Goal: Book appointment/travel/reservation

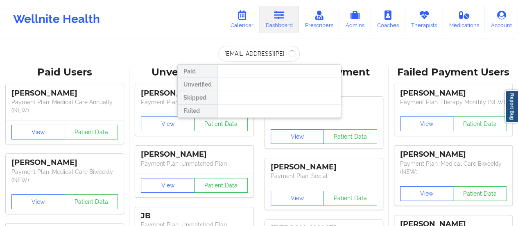
scroll to position [0, 7]
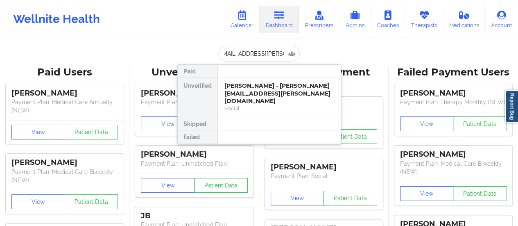
click at [255, 88] on div "[PERSON_NAME] - [PERSON_NAME][EMAIL_ADDRESS][PERSON_NAME][DOMAIN_NAME]" at bounding box center [279, 93] width 110 height 23
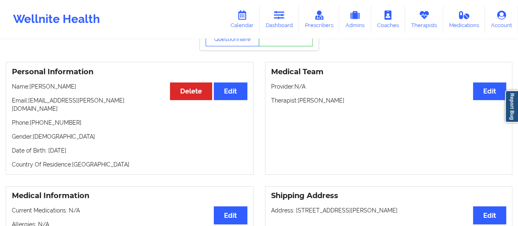
scroll to position [48, 0]
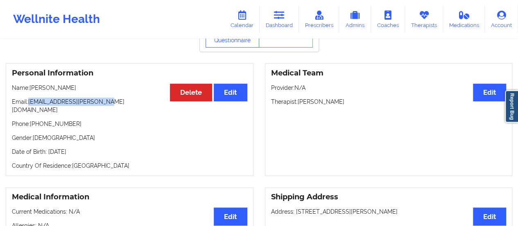
drag, startPoint x: 28, startPoint y: 103, endPoint x: 108, endPoint y: 98, distance: 80.4
click at [108, 98] on p "Email: [EMAIL_ADDRESS][PERSON_NAME][DOMAIN_NAME]" at bounding box center [129, 105] width 235 height 16
copy p "[EMAIL_ADDRESS][PERSON_NAME][DOMAIN_NAME]"
click at [247, 22] on link "Calendar" at bounding box center [241, 19] width 35 height 27
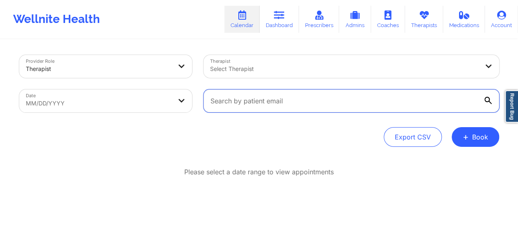
click at [318, 91] on input "text" at bounding box center [351, 100] width 296 height 23
paste input "[EMAIL_ADDRESS][PERSON_NAME][DOMAIN_NAME]"
type input "[EMAIL_ADDRESS][PERSON_NAME][DOMAIN_NAME]"
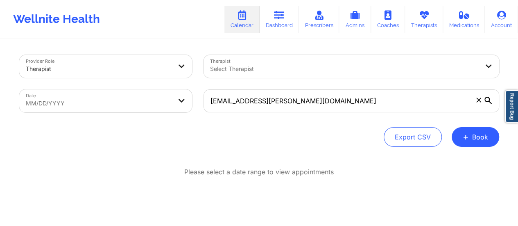
click at [487, 98] on icon at bounding box center [487, 100] width 7 height 7
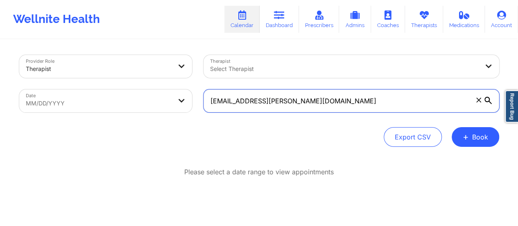
click at [487, 98] on input "[EMAIL_ADDRESS][PERSON_NAME][DOMAIN_NAME]" at bounding box center [351, 100] width 296 height 23
click at [427, 108] on input "[EMAIL_ADDRESS][PERSON_NAME][DOMAIN_NAME]" at bounding box center [351, 100] width 296 height 23
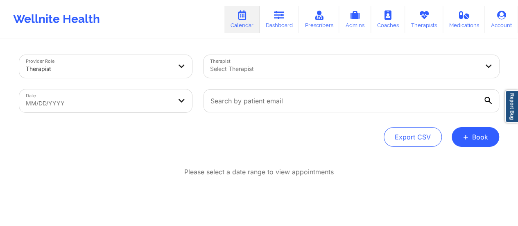
click at [489, 99] on icon at bounding box center [487, 100] width 7 height 7
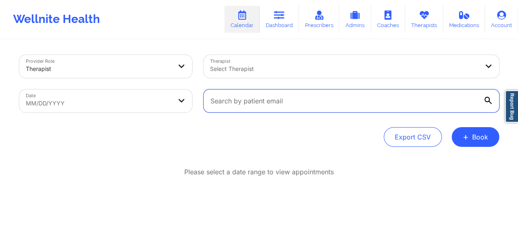
click at [489, 99] on input "text" at bounding box center [351, 100] width 296 height 23
paste input "[EMAIL_ADDRESS][PERSON_NAME][DOMAIN_NAME]"
type input "[EMAIL_ADDRESS][PERSON_NAME][DOMAIN_NAME]"
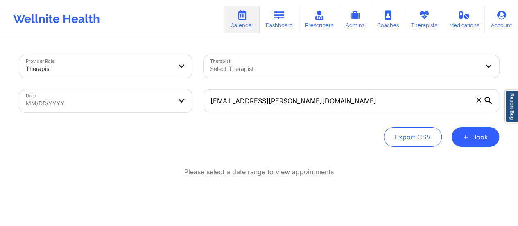
click at [486, 97] on icon at bounding box center [487, 100] width 7 height 7
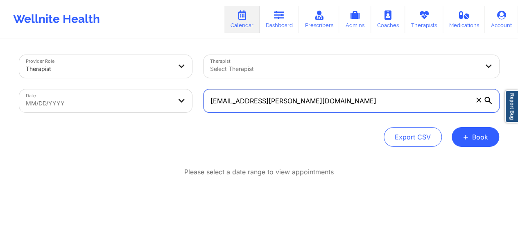
click at [486, 97] on input "[EMAIL_ADDRESS][PERSON_NAME][DOMAIN_NAME]" at bounding box center [351, 100] width 296 height 23
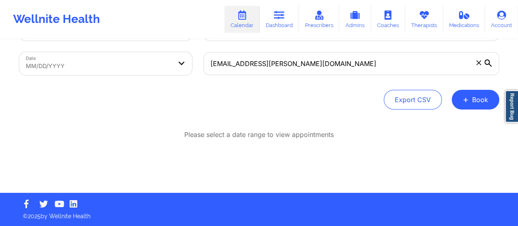
click at [485, 62] on icon at bounding box center [487, 62] width 7 height 7
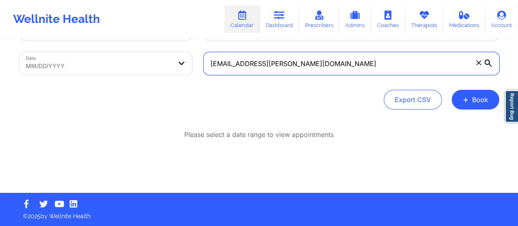
click at [485, 62] on input "[EMAIL_ADDRESS][PERSON_NAME][DOMAIN_NAME]" at bounding box center [351, 63] width 296 height 23
click at [370, 65] on input "[EMAIL_ADDRESS][PERSON_NAME][DOMAIN_NAME]" at bounding box center [351, 63] width 296 height 23
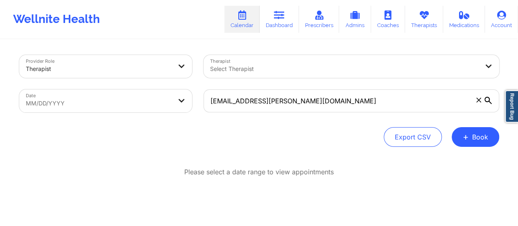
click at [354, 86] on div "[EMAIL_ADDRESS][PERSON_NAME][DOMAIN_NAME]" at bounding box center [351, 101] width 307 height 34
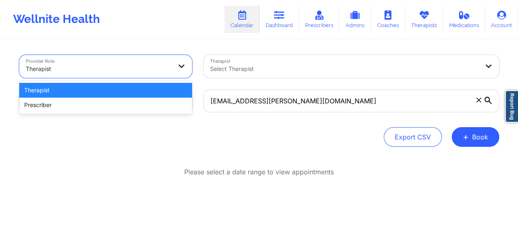
click at [162, 66] on div at bounding box center [99, 69] width 146 height 10
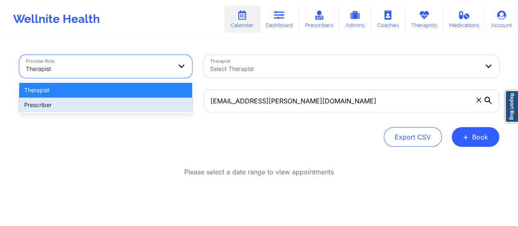
click at [107, 103] on div "Prescriber" at bounding box center [105, 104] width 173 height 15
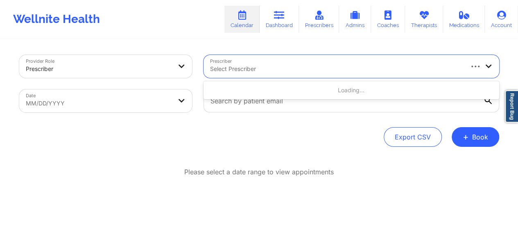
click at [233, 70] on div at bounding box center [336, 69] width 252 height 10
type input "[PERSON_NAME]"
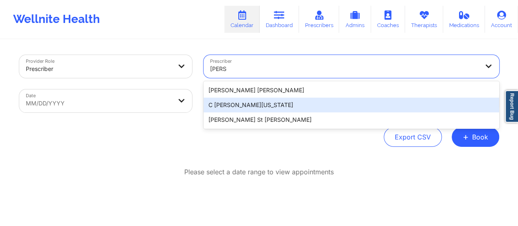
click at [250, 108] on div "C [PERSON_NAME][US_STATE]" at bounding box center [351, 104] width 296 height 15
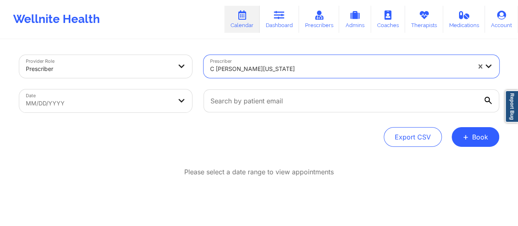
click at [114, 109] on body "Wellnite Health Calendar Dashboard Prescribers Admins Coaches Therapists Medica…" at bounding box center [259, 113] width 518 height 226
select select "2025-7"
select select "2025-8"
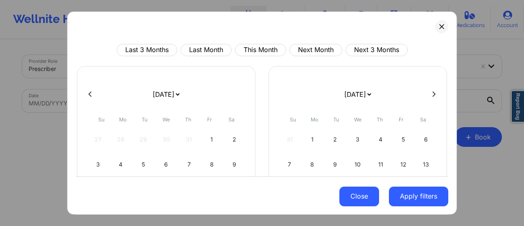
click at [363, 197] on button "Close" at bounding box center [359, 196] width 40 height 20
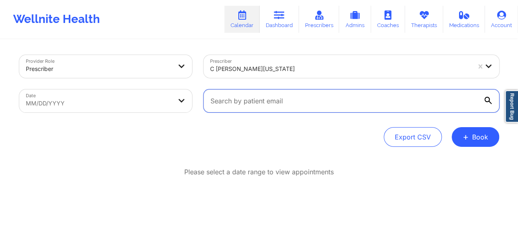
click at [355, 106] on input "text" at bounding box center [351, 100] width 296 height 23
paste input "[EMAIL_ADDRESS][PERSON_NAME][DOMAIN_NAME]"
type input "[EMAIL_ADDRESS][PERSON_NAME][DOMAIN_NAME]"
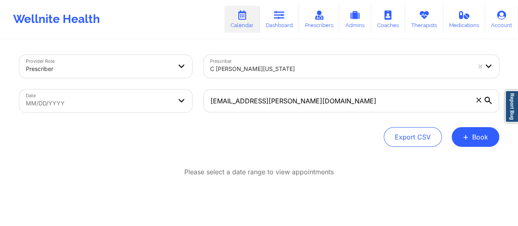
click at [487, 101] on icon at bounding box center [487, 100] width 7 height 7
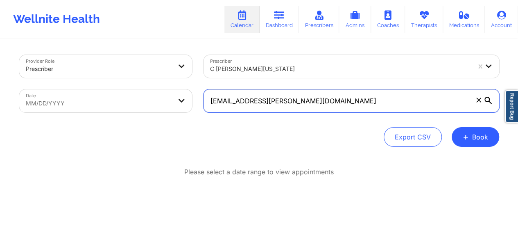
click at [487, 101] on input "[EMAIL_ADDRESS][PERSON_NAME][DOMAIN_NAME]" at bounding box center [351, 100] width 296 height 23
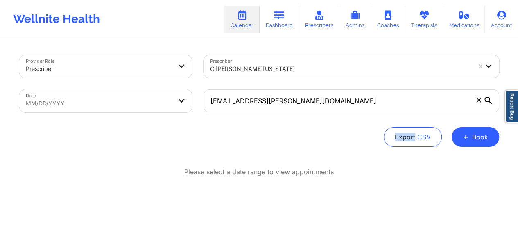
click at [487, 101] on icon at bounding box center [487, 100] width 7 height 7
click at [487, 101] on input "[EMAIL_ADDRESS][PERSON_NAME][DOMAIN_NAME]" at bounding box center [351, 100] width 296 height 23
click at [487, 101] on icon at bounding box center [487, 100] width 7 height 7
click at [487, 101] on input "[EMAIL_ADDRESS][PERSON_NAME][DOMAIN_NAME]" at bounding box center [351, 100] width 296 height 23
click at [487, 101] on icon at bounding box center [487, 100] width 7 height 7
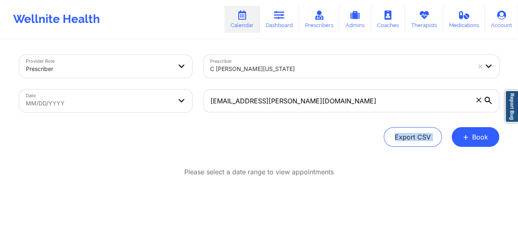
click at [487, 101] on input "[EMAIL_ADDRESS][PERSON_NAME][DOMAIN_NAME]" at bounding box center [351, 100] width 296 height 23
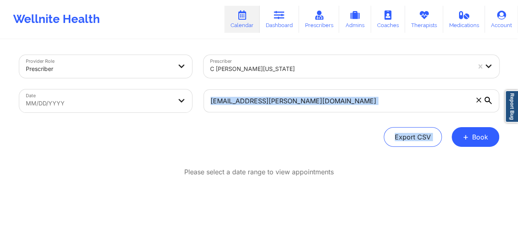
drag, startPoint x: 487, startPoint y: 101, endPoint x: 405, endPoint y: 95, distance: 82.5
click at [405, 95] on label "[EMAIL_ADDRESS][PERSON_NAME][DOMAIN_NAME]" at bounding box center [351, 100] width 296 height 23
click at [405, 95] on input "[EMAIL_ADDRESS][PERSON_NAME][DOMAIN_NAME]" at bounding box center [351, 100] width 296 height 23
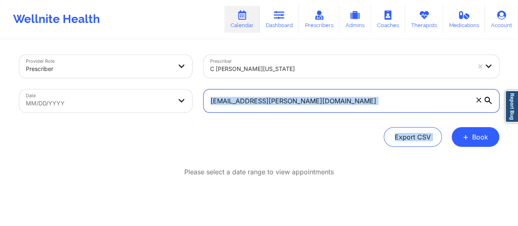
click at [405, 95] on input "[EMAIL_ADDRESS][PERSON_NAME][DOMAIN_NAME]" at bounding box center [351, 100] width 296 height 23
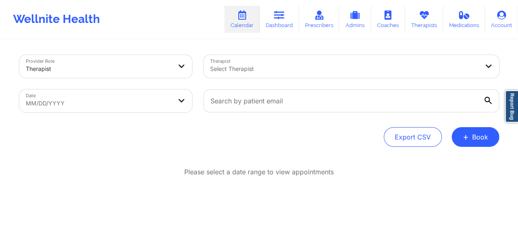
click at [486, 97] on icon at bounding box center [487, 100] width 7 height 7
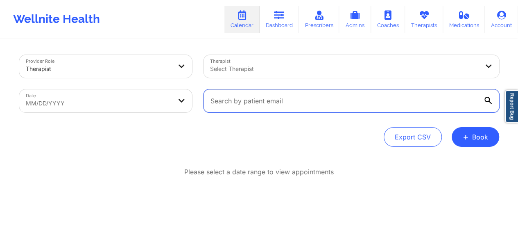
click at [486, 96] on input "text" at bounding box center [351, 100] width 296 height 23
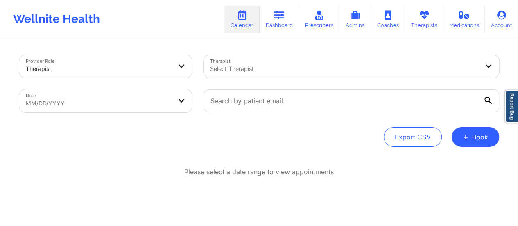
click at [486, 97] on icon at bounding box center [487, 100] width 7 height 7
click at [486, 96] on input "text" at bounding box center [351, 100] width 296 height 23
click at [486, 97] on icon at bounding box center [487, 100] width 7 height 7
click at [486, 96] on input "text" at bounding box center [351, 100] width 296 height 23
click at [486, 97] on icon at bounding box center [487, 100] width 7 height 7
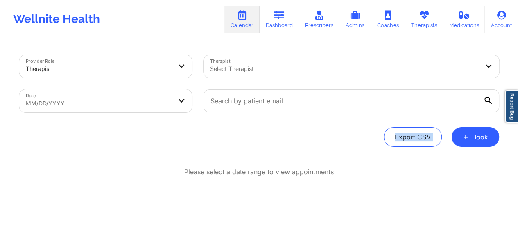
click at [486, 96] on input "text" at bounding box center [351, 100] width 296 height 23
select select "2025-7"
select select "2025-8"
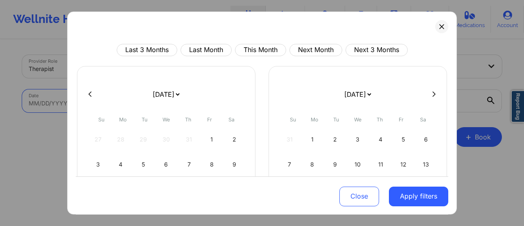
click at [138, 99] on body "Wellnite Health Calendar Dashboard Prescribers Admins Coaches Therapists Medica…" at bounding box center [262, 113] width 524 height 226
click at [181, 95] on select "January 2019 February 2019 March 2019 April 2019 May 2019 June 2019 July 2019 A…" at bounding box center [166, 94] width 30 height 23
select select "2025-9"
select select "2025-10"
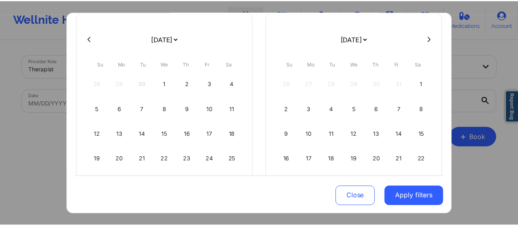
scroll to position [57, 0]
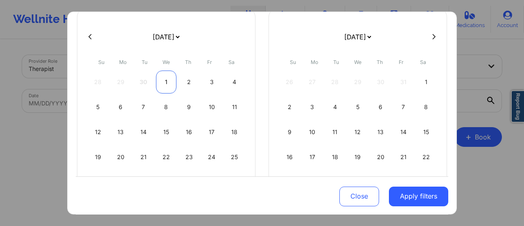
click at [167, 80] on div "1" at bounding box center [166, 81] width 21 height 23
select select "2025-9"
select select "2025-10"
click at [372, 33] on select "January 2019 February 2019 March 2019 April 2019 May 2019 June 2019 July 2019 A…" at bounding box center [358, 36] width 30 height 23
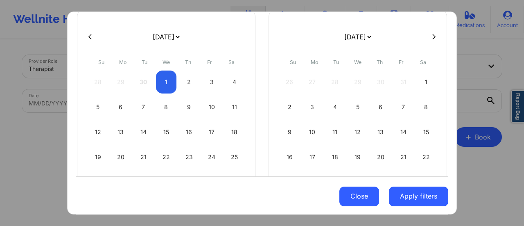
select select "2025-9"
select select "2025-10"
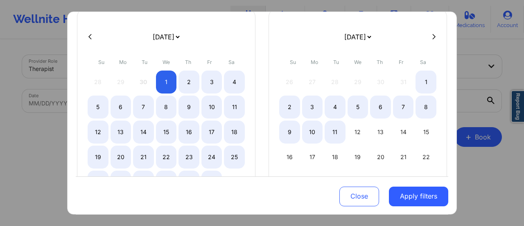
select select "2025-9"
select select "2025-10"
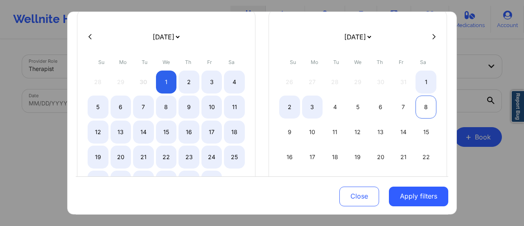
select select "2025-9"
select select "2025-10"
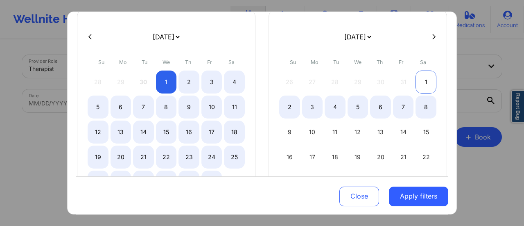
select select "2025-9"
select select "2025-10"
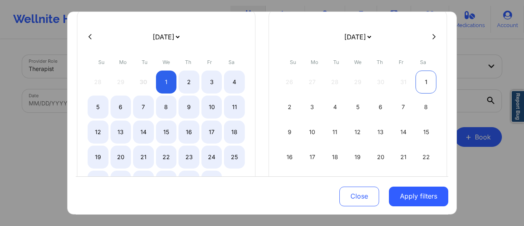
click at [423, 84] on div "1" at bounding box center [425, 81] width 21 height 23
select select "2025-9"
select select "2025-10"
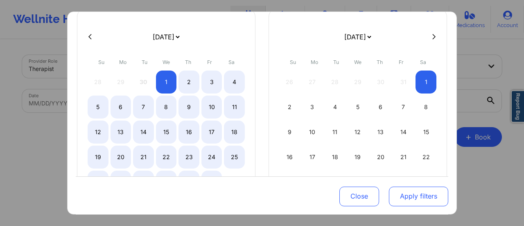
click at [410, 190] on button "Apply filters" at bounding box center [418, 196] width 59 height 20
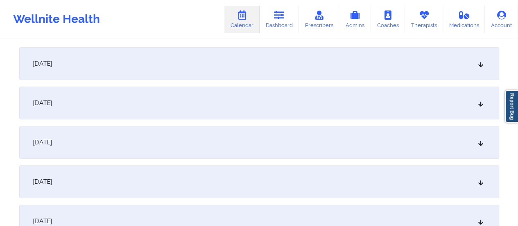
scroll to position [115, 0]
click at [284, 18] on icon at bounding box center [279, 15] width 11 height 9
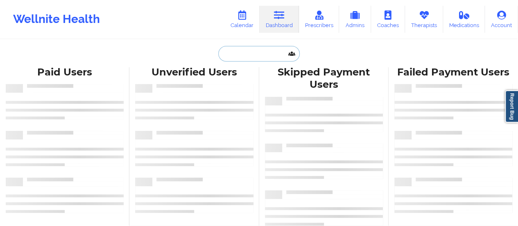
click at [257, 54] on input "text" at bounding box center [258, 54] width 81 height 16
paste input "shumaysrobin@gmail.com"
type input "shumaysrobin@gmail.com"
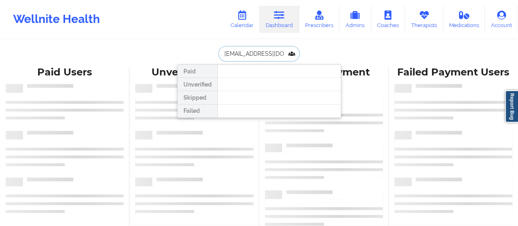
scroll to position [0, 4]
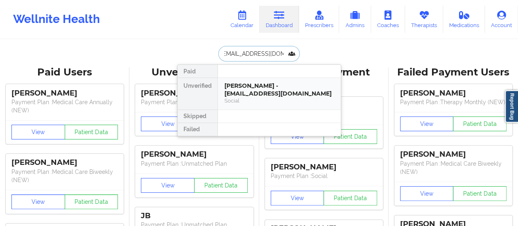
click at [257, 99] on div "Social" at bounding box center [279, 100] width 110 height 7
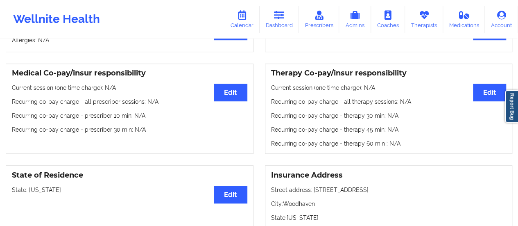
scroll to position [213, 0]
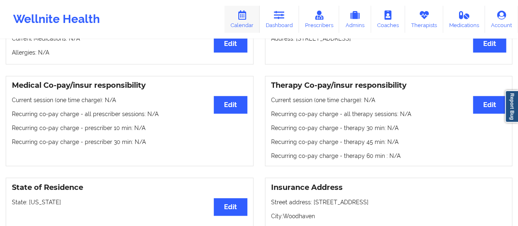
click at [253, 25] on link "Calendar" at bounding box center [241, 19] width 35 height 27
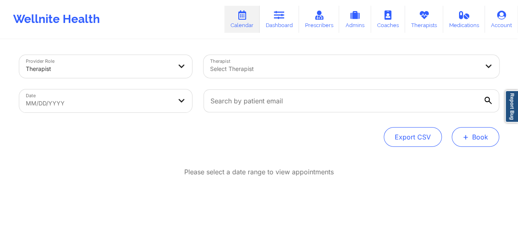
click at [458, 131] on button "+ Book" at bounding box center [474, 137] width 47 height 20
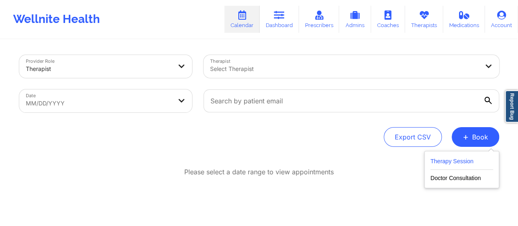
click at [463, 164] on button "Therapy Session" at bounding box center [461, 163] width 63 height 14
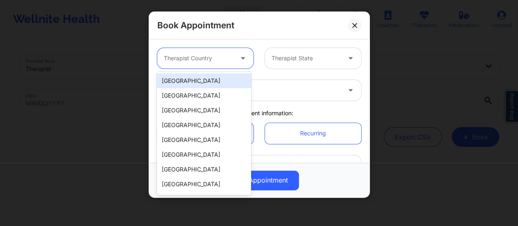
click at [223, 54] on div at bounding box center [198, 58] width 69 height 10
click at [203, 82] on div "United States" at bounding box center [204, 80] width 94 height 15
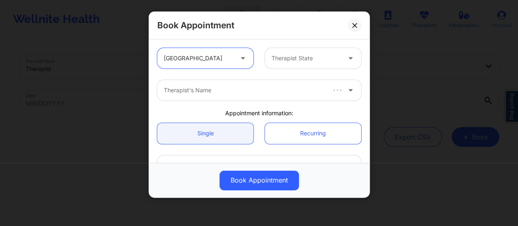
click at [286, 61] on div at bounding box center [305, 58] width 69 height 10
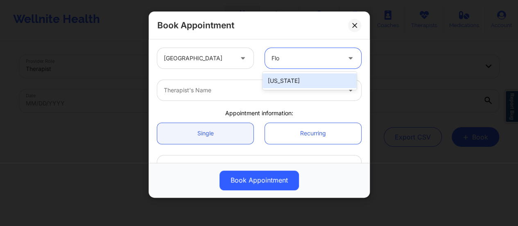
type input "Flor"
click at [295, 75] on div "Florida" at bounding box center [309, 80] width 94 height 15
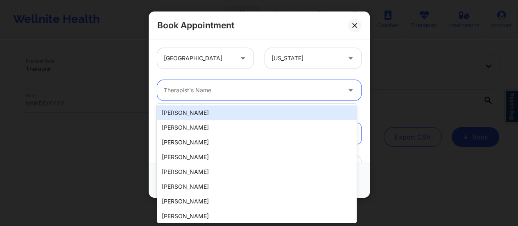
click at [233, 92] on div at bounding box center [252, 90] width 177 height 10
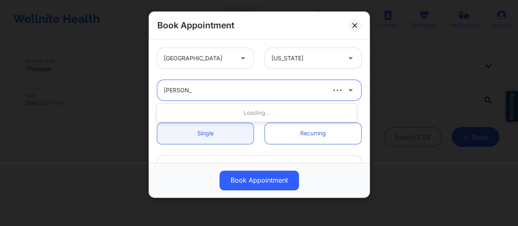
type input "Sharice wh"
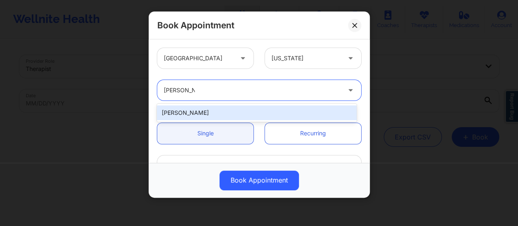
click at [246, 104] on div "Sharice White" at bounding box center [257, 113] width 200 height 18
click at [246, 111] on div "Sharice White" at bounding box center [257, 112] width 200 height 15
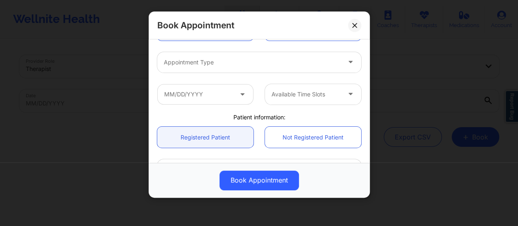
scroll to position [104, 0]
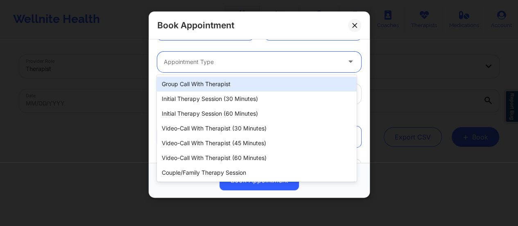
click at [212, 65] on div at bounding box center [252, 62] width 177 height 10
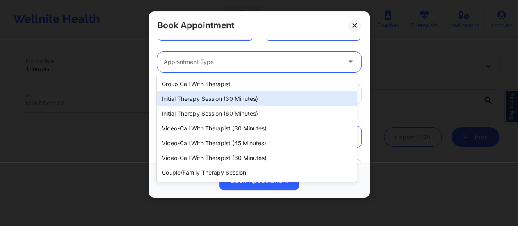
click at [225, 93] on div "Initial Therapy Session (30 minutes)" at bounding box center [257, 98] width 200 height 15
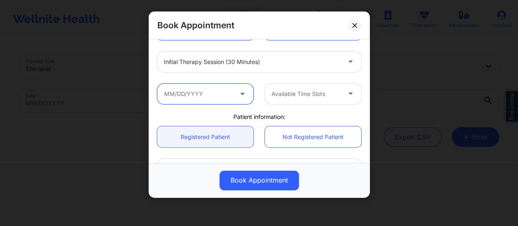
click at [201, 94] on input "text" at bounding box center [205, 94] width 96 height 20
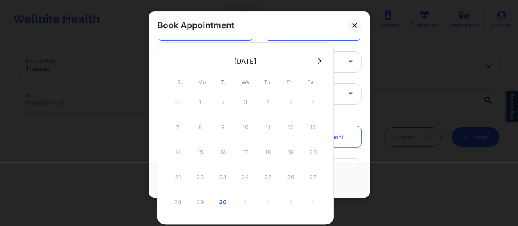
click at [317, 65] on div at bounding box center [245, 60] width 177 height 12
click at [318, 59] on icon at bounding box center [319, 61] width 3 height 6
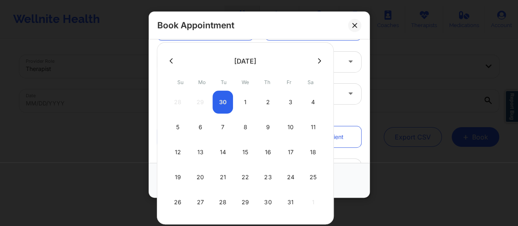
click at [243, 102] on div "1" at bounding box center [245, 101] width 20 height 23
type input "10/01/2025"
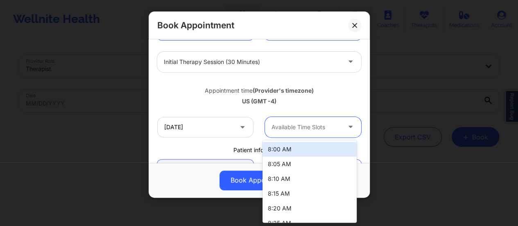
click at [323, 133] on div "Available Time Slots" at bounding box center [303, 127] width 77 height 20
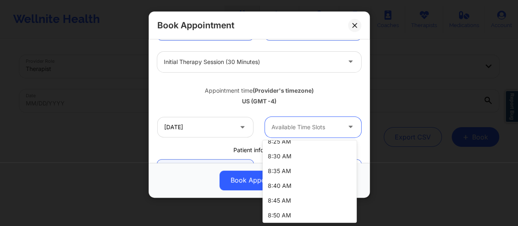
scroll to position [82, 0]
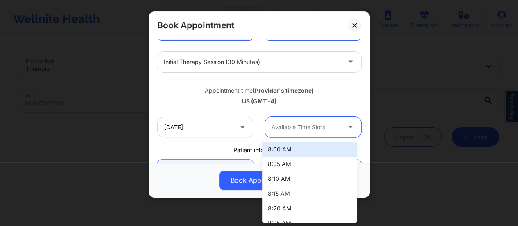
click at [298, 130] on div at bounding box center [305, 127] width 69 height 10
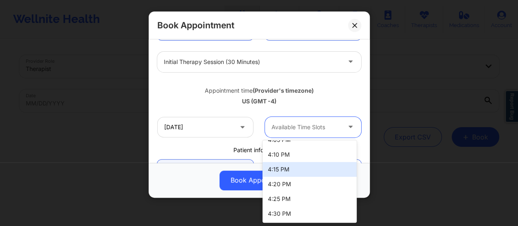
scroll to position [510, 0]
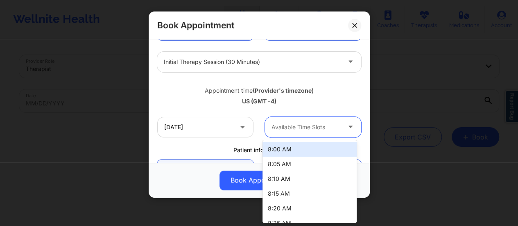
click at [336, 121] on div "Available Time Slots" at bounding box center [303, 127] width 77 height 20
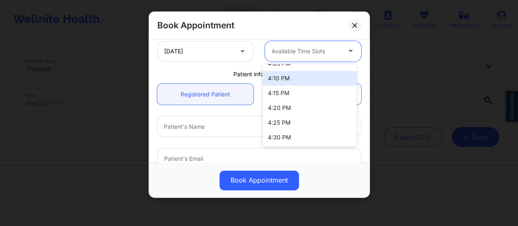
scroll to position [181, 0]
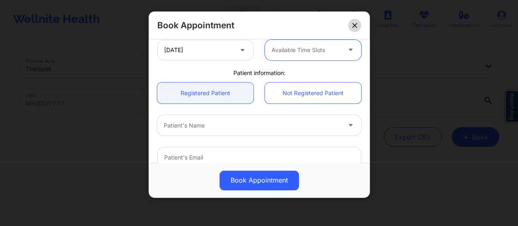
click at [358, 27] on button at bounding box center [354, 25] width 13 height 13
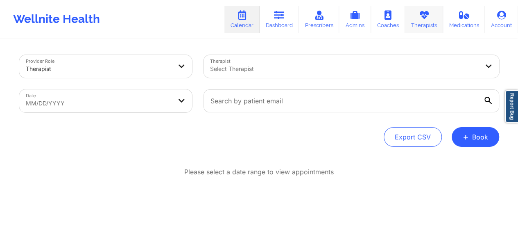
click at [431, 18] on link "Therapists" at bounding box center [424, 19] width 38 height 27
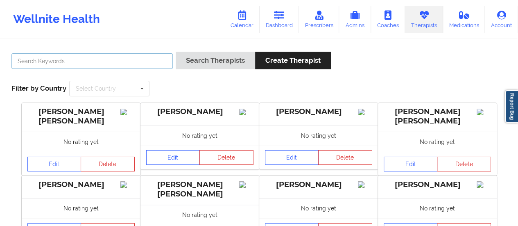
click at [156, 62] on input "text" at bounding box center [91, 61] width 161 height 16
type input "sharice white"
click at [176, 52] on button "Search Therapists" at bounding box center [215, 61] width 79 height 18
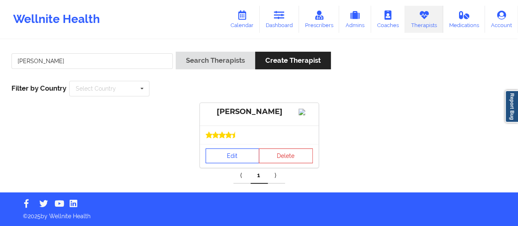
click at [228, 163] on link "Edit" at bounding box center [232, 155] width 54 height 15
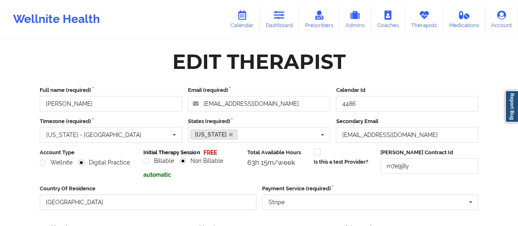
scroll to position [147, 0]
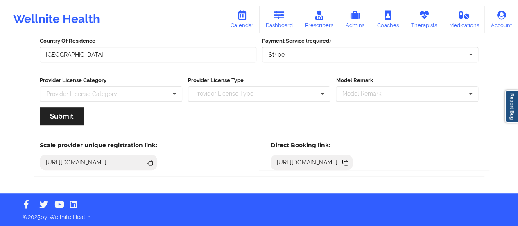
click at [347, 160] on icon at bounding box center [345, 161] width 4 height 4
click at [314, 132] on div "Scale provider unique registration link: https://www.wellnite.co/practice/regis…" at bounding box center [258, 153] width 461 height 45
click at [347, 162] on icon at bounding box center [345, 161] width 4 height 4
click at [251, 22] on link "Calendar" at bounding box center [241, 19] width 35 height 27
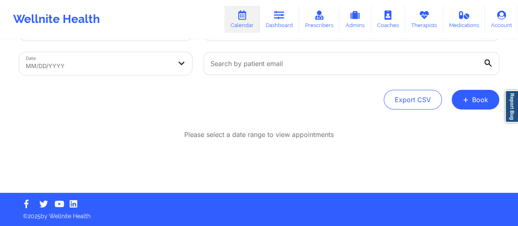
scroll to position [37, 0]
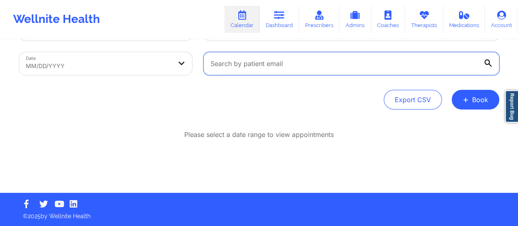
click at [288, 67] on input "text" at bounding box center [351, 63] width 296 height 23
paste input "shumaysrobin@gmail.com"
type input "shumaysrobin@gmail.com"
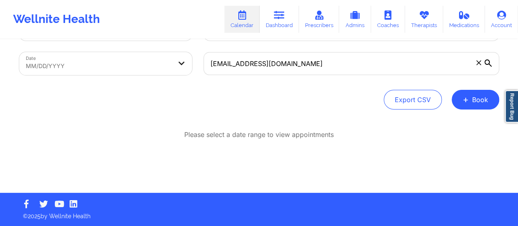
click at [488, 63] on icon at bounding box center [487, 62] width 7 height 7
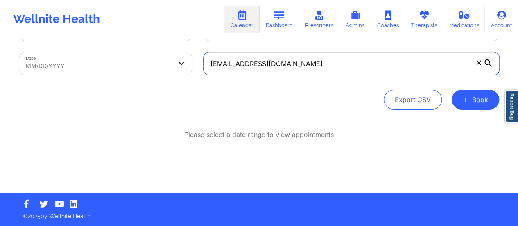
click at [488, 63] on input "shumaysrobin@gmail.com" at bounding box center [351, 63] width 296 height 23
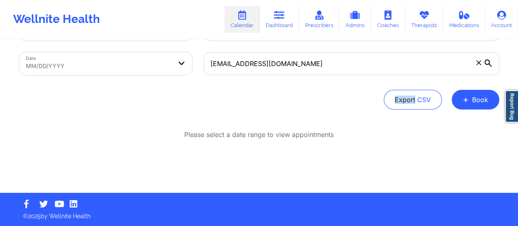
click at [488, 63] on icon at bounding box center [487, 62] width 7 height 7
click at [488, 63] on input "shumaysrobin@gmail.com" at bounding box center [351, 63] width 296 height 23
click at [488, 63] on icon at bounding box center [487, 62] width 7 height 7
click at [488, 63] on input "shumaysrobin@gmail.com" at bounding box center [351, 63] width 296 height 23
click at [488, 63] on icon at bounding box center [487, 62] width 7 height 7
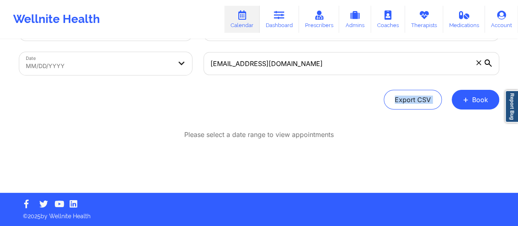
click at [488, 63] on input "shumaysrobin@gmail.com" at bounding box center [351, 63] width 296 height 23
click at [282, 18] on icon at bounding box center [279, 15] width 11 height 9
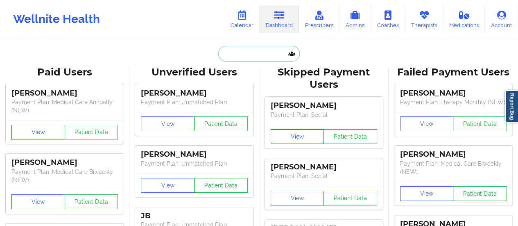
click at [259, 56] on input "text" at bounding box center [258, 54] width 81 height 16
paste input "danielstamia955@gmail.com"
type input "danielstamia955@gmail.com"
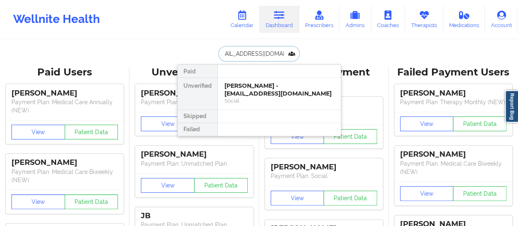
click at [270, 92] on div "Tamia Daniels - danielstamia955@gmail.com" at bounding box center [279, 89] width 110 height 15
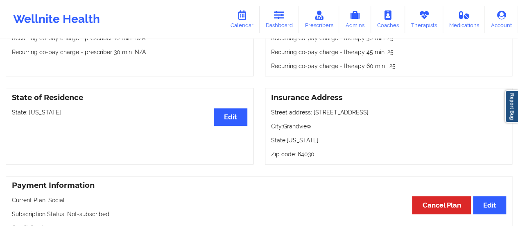
scroll to position [300, 0]
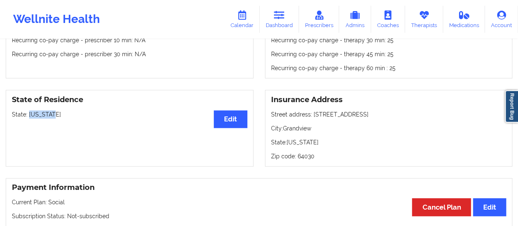
drag, startPoint x: 56, startPoint y: 117, endPoint x: 29, endPoint y: 113, distance: 27.1
click at [29, 113] on p "State: Missouri" at bounding box center [129, 114] width 235 height 8
copy p "Missouri"
click at [272, 25] on link "Dashboard" at bounding box center [279, 19] width 39 height 27
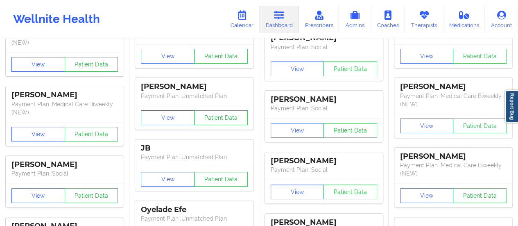
scroll to position [3, 0]
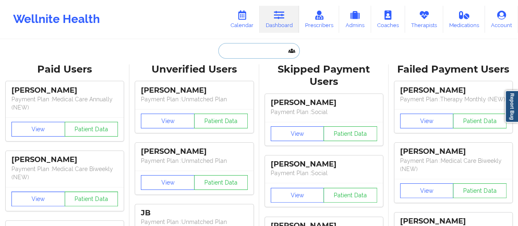
click at [270, 52] on input "text" at bounding box center [258, 51] width 81 height 16
paste input "jcast1533@yahoo.com"
type input "jcast1533@yahoo.com"
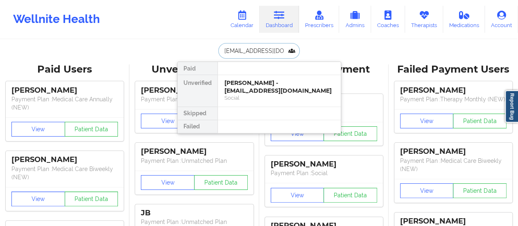
click at [255, 84] on div "Jonathan Castillo - jcast1533@yahoo.com" at bounding box center [279, 86] width 110 height 15
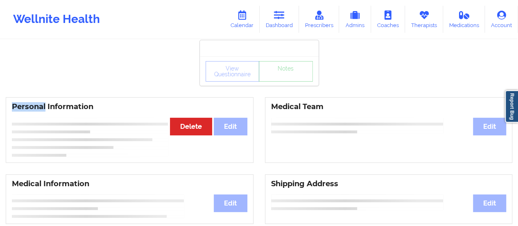
click at [255, 84] on div "View Questionnaire Notes" at bounding box center [259, 70] width 119 height 29
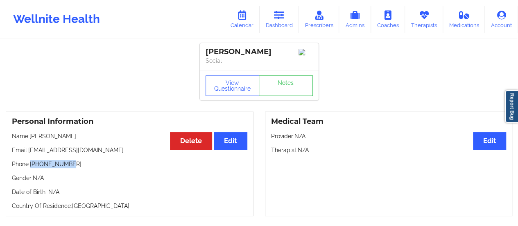
drag, startPoint x: 70, startPoint y: 167, endPoint x: 31, endPoint y: 165, distance: 39.3
click at [31, 165] on p "Phone: +12104672900" at bounding box center [129, 164] width 235 height 8
copy p "+12104672900"
drag, startPoint x: 87, startPoint y: 153, endPoint x: 29, endPoint y: 153, distance: 58.1
click at [29, 153] on p "Email: jcast1533@yahoo.com" at bounding box center [129, 150] width 235 height 8
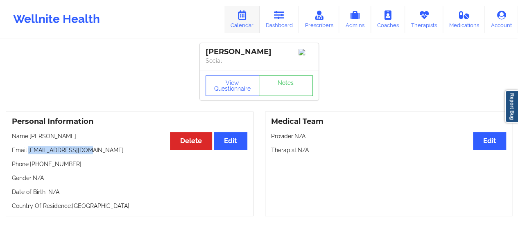
click at [244, 19] on icon at bounding box center [242, 15] width 11 height 9
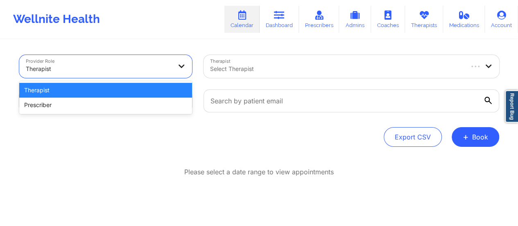
click at [149, 67] on div at bounding box center [99, 69] width 146 height 10
click at [169, 89] on div "Therapist" at bounding box center [105, 90] width 173 height 15
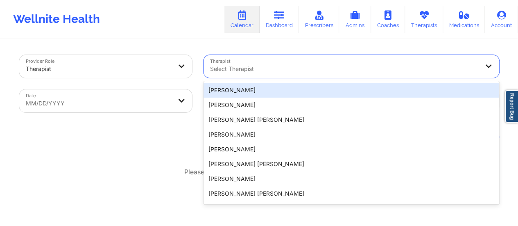
click at [248, 68] on div at bounding box center [344, 69] width 269 height 10
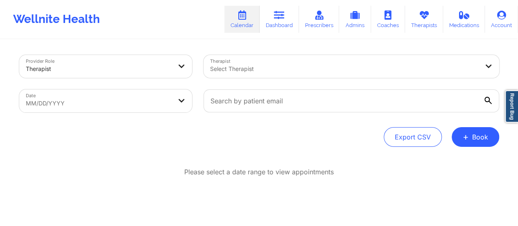
click at [163, 88] on div "Date MM/DD/YYYY" at bounding box center [106, 101] width 184 height 34
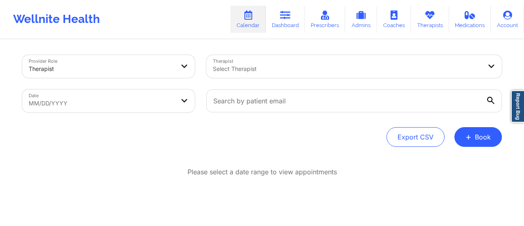
select select "2025-7"
select select "2025-8"
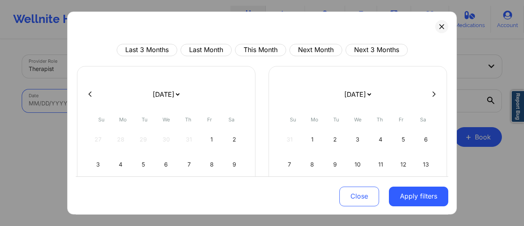
click at [163, 94] on body "Wellnite Health Calendar Dashboard Prescribers Admins Coaches Therapists Medica…" at bounding box center [262, 113] width 524 height 226
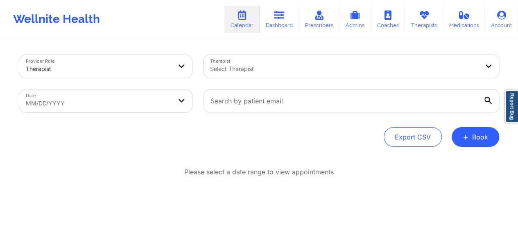
select select "2025-7"
select select "2025-8"
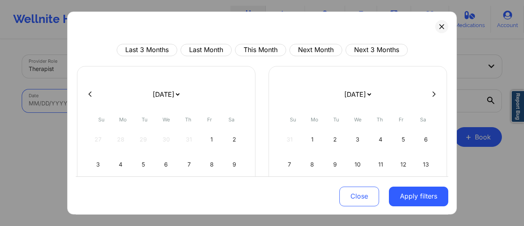
click at [163, 108] on body "Wellnite Health Calendar Dashboard Prescribers Admins Coaches Therapists Medica…" at bounding box center [262, 113] width 524 height 226
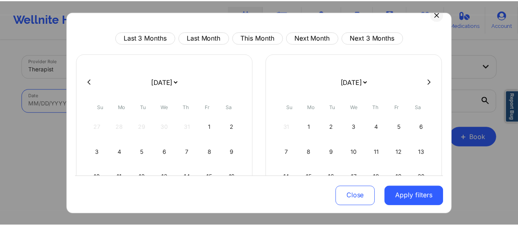
scroll to position [12, 0]
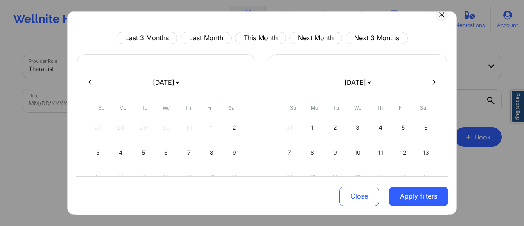
click at [181, 82] on select "January 2019 February 2019 March 2019 April 2019 May 2019 June 2019 July 2019 A…" at bounding box center [166, 82] width 30 height 23
select select "2025-9"
select select "2025-10"
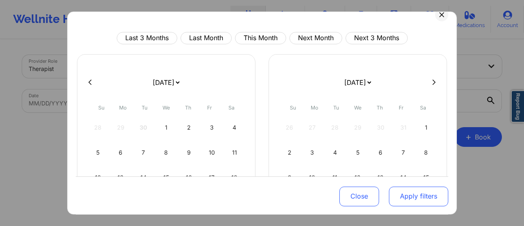
click at [407, 191] on button "Apply filters" at bounding box center [418, 196] width 59 height 20
click at [403, 195] on button "Apply filters" at bounding box center [418, 196] width 59 height 20
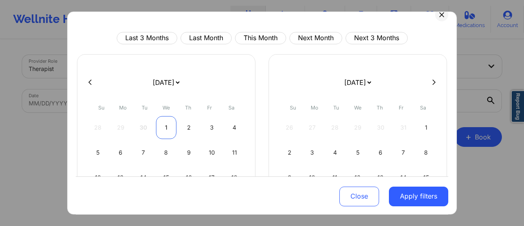
click at [166, 128] on div "1" at bounding box center [166, 127] width 21 height 23
select select "2025-9"
select select "2025-10"
select select "2025-9"
select select "2025-10"
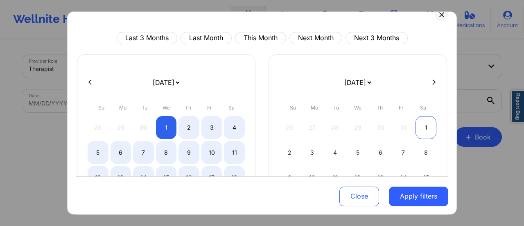
click at [425, 134] on div "1" at bounding box center [425, 127] width 21 height 23
select select "2025-9"
select select "2025-10"
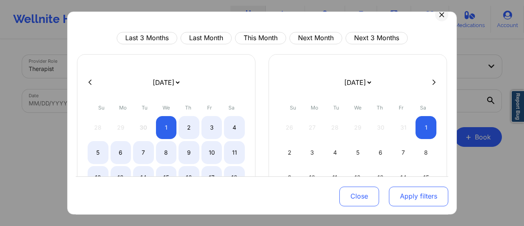
click at [414, 189] on button "Apply filters" at bounding box center [418, 196] width 59 height 20
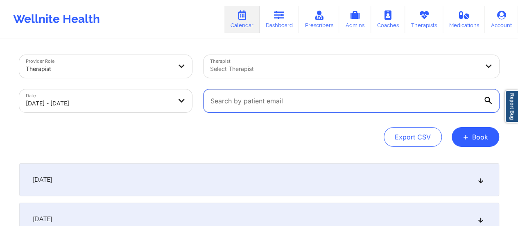
click at [257, 104] on input "text" at bounding box center [351, 100] width 296 height 23
paste input "+12104672900"
type input "+12104672900"
paste input "jcast1533@yahoo.com"
type input "jcast1533@yahoo.com"
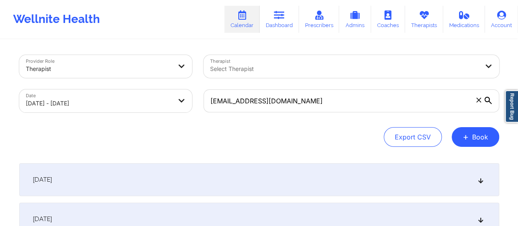
click at [489, 100] on icon at bounding box center [487, 100] width 7 height 7
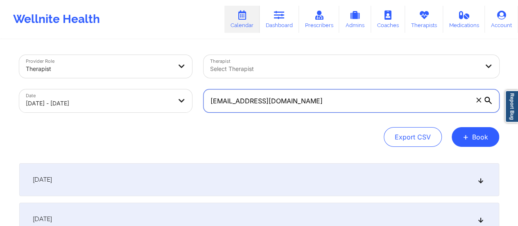
click at [489, 100] on input "jcast1533@yahoo.com" at bounding box center [351, 100] width 296 height 23
click at [431, 102] on input "jcast1533@yahoo.com" at bounding box center [351, 100] width 296 height 23
click at [272, 98] on input "jcast1533@yahoo.com" at bounding box center [351, 100] width 296 height 23
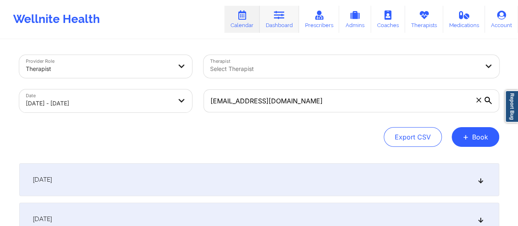
click at [270, 8] on link "Dashboard" at bounding box center [279, 19] width 39 height 27
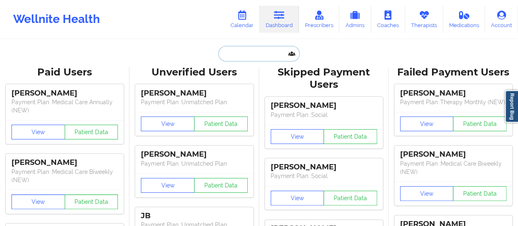
click at [244, 54] on input "text" at bounding box center [258, 54] width 81 height 16
paste input "jcast1533@yahoo.com"
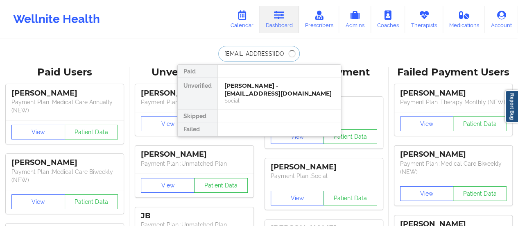
type input "jcast1533@yahoo.com"
click at [280, 115] on div at bounding box center [278, 116] width 123 height 13
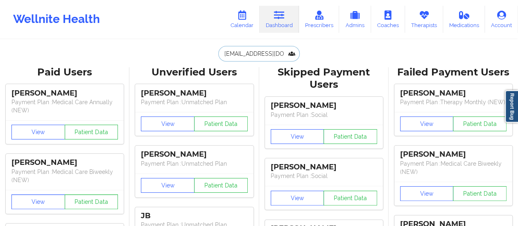
click at [266, 58] on input "jcast1533@yahoo.com" at bounding box center [258, 54] width 81 height 16
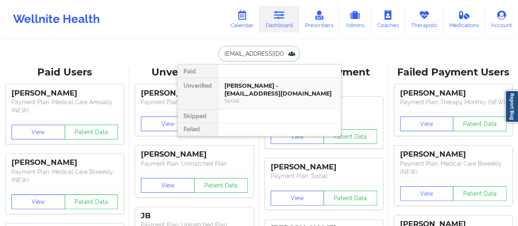
click at [249, 82] on div "Jonathan Castillo - jcast1533@yahoo.com" at bounding box center [279, 89] width 110 height 15
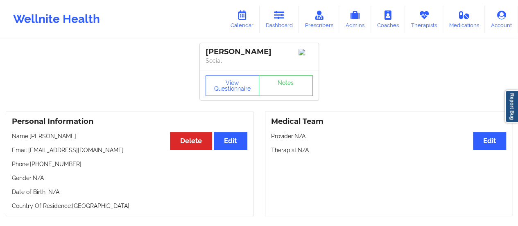
drag, startPoint x: 79, startPoint y: 140, endPoint x: 31, endPoint y: 137, distance: 47.6
click at [31, 137] on p "Name: Jonathan Castillo" at bounding box center [129, 136] width 235 height 8
copy p "Jonathan Castillo"
drag, startPoint x: 89, startPoint y: 152, endPoint x: 28, endPoint y: 153, distance: 61.0
click at [28, 153] on p "Email: jcast1533@yahoo.com" at bounding box center [129, 150] width 235 height 8
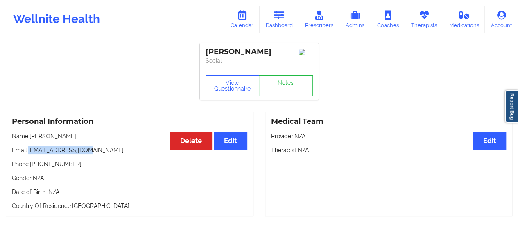
copy p "jcast1533@yahoo.com"
click at [246, 21] on link "Calendar" at bounding box center [241, 19] width 35 height 27
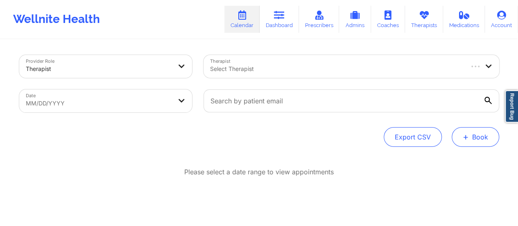
click at [474, 142] on button "+ Book" at bounding box center [474, 137] width 47 height 20
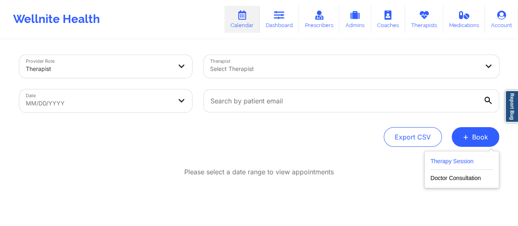
click at [476, 163] on button "Therapy Session" at bounding box center [461, 163] width 63 height 14
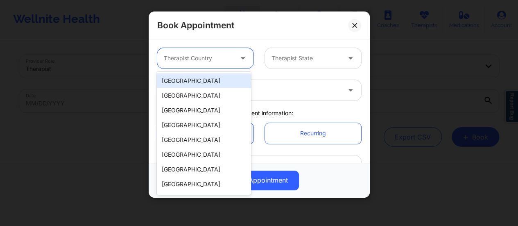
click at [210, 62] on div at bounding box center [198, 58] width 69 height 10
click at [199, 82] on div "United States" at bounding box center [204, 80] width 94 height 15
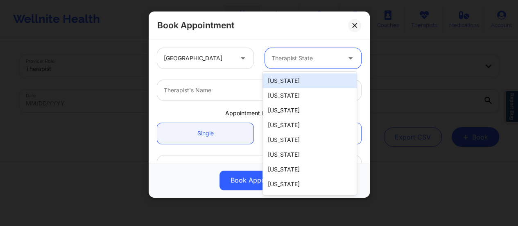
click at [289, 57] on div at bounding box center [305, 58] width 69 height 10
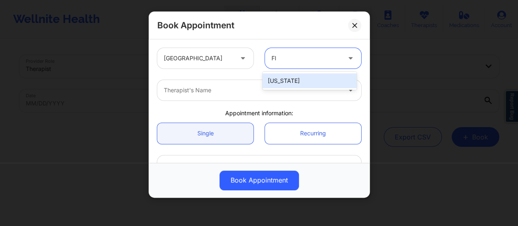
type input "Flo"
click at [298, 86] on div "Florida" at bounding box center [309, 80] width 94 height 15
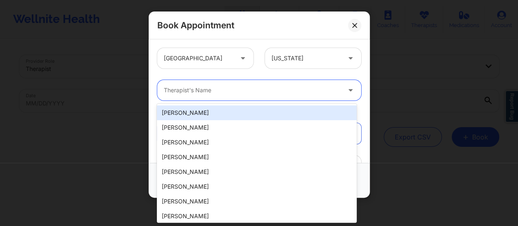
click at [276, 93] on div at bounding box center [252, 90] width 177 height 10
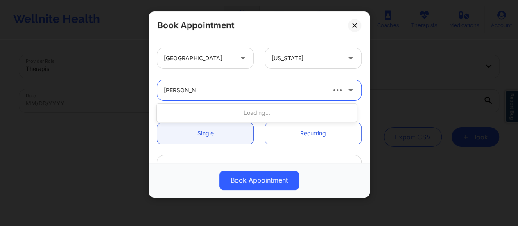
type input "Sharice white"
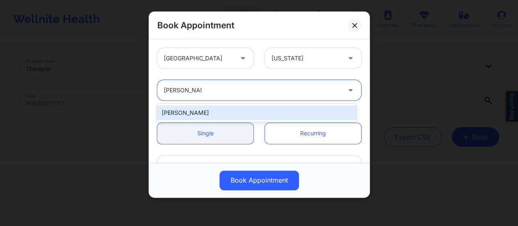
click at [243, 111] on div "Sharice White" at bounding box center [257, 112] width 200 height 15
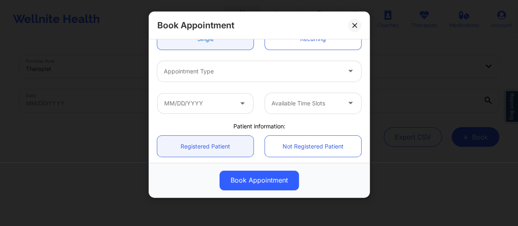
scroll to position [97, 0]
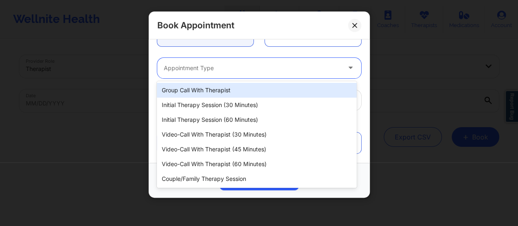
click at [216, 75] on div "Appointment Type" at bounding box center [249, 68] width 184 height 20
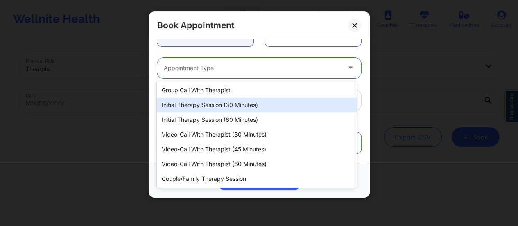
click at [233, 103] on div "Initial Therapy Session (30 minutes)" at bounding box center [257, 104] width 200 height 15
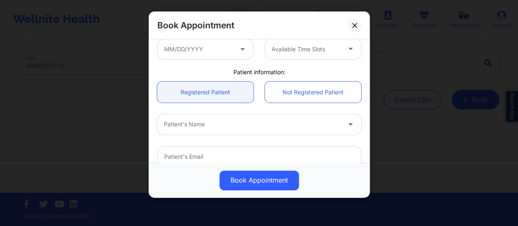
scroll to position [224, 0]
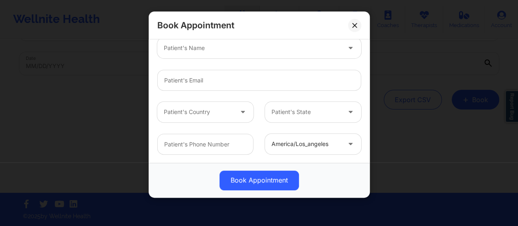
click at [228, 120] on div "Patient's Country" at bounding box center [195, 112] width 77 height 20
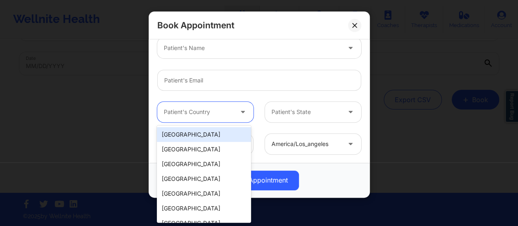
click at [212, 132] on div "United States" at bounding box center [204, 134] width 94 height 15
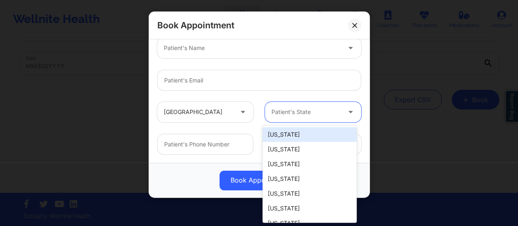
click at [291, 118] on div "Patient's State" at bounding box center [303, 112] width 77 height 20
type input "New"
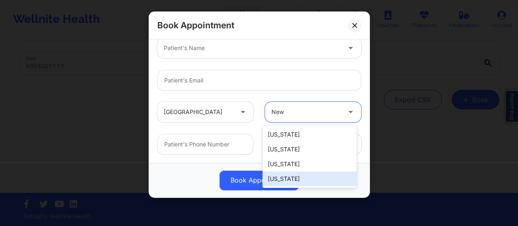
click at [299, 176] on div "New York" at bounding box center [309, 178] width 94 height 15
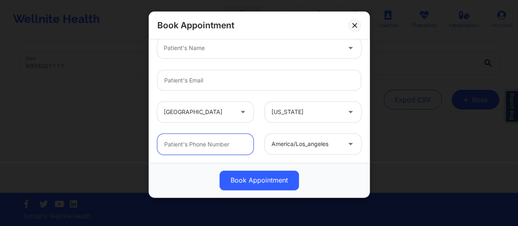
click at [227, 140] on input "text" at bounding box center [205, 143] width 96 height 21
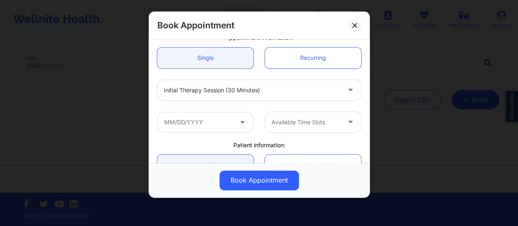
scroll to position [75, 0]
click at [310, 106] on div "Available Time Slots" at bounding box center [258, 122] width 215 height 32
click at [233, 115] on input "text" at bounding box center [205, 122] width 96 height 20
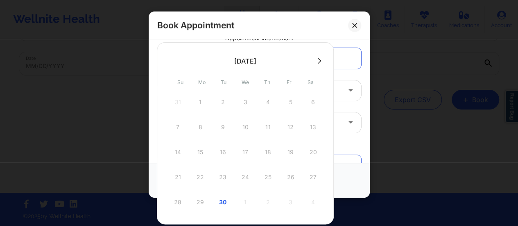
click at [318, 63] on button at bounding box center [319, 60] width 8 height 7
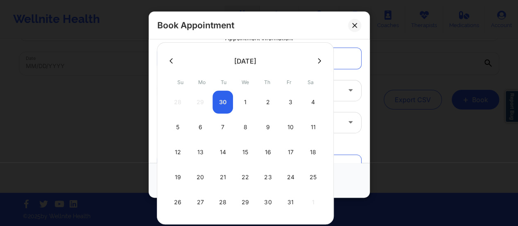
click at [266, 102] on div "2" at bounding box center [267, 101] width 20 height 23
type input "10/02/2025"
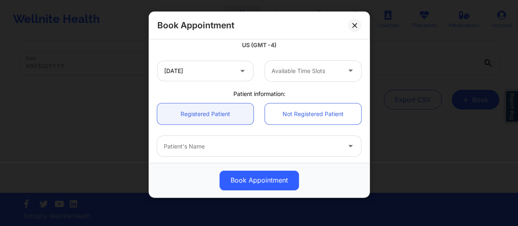
scroll to position [160, 0]
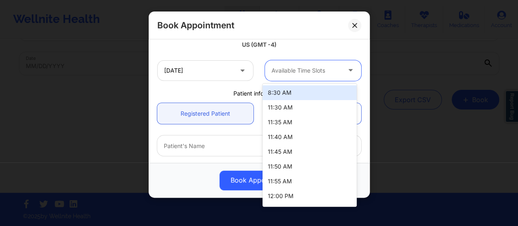
click at [305, 71] on div at bounding box center [305, 70] width 69 height 10
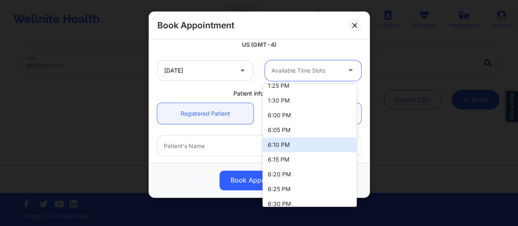
scroll to position [359, 0]
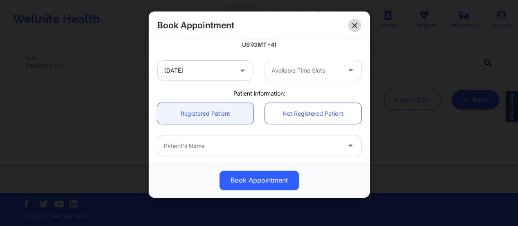
click at [352, 27] on icon at bounding box center [354, 25] width 5 height 5
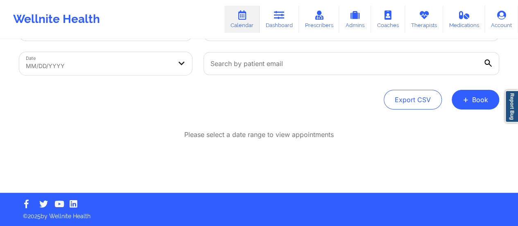
scroll to position [0, 0]
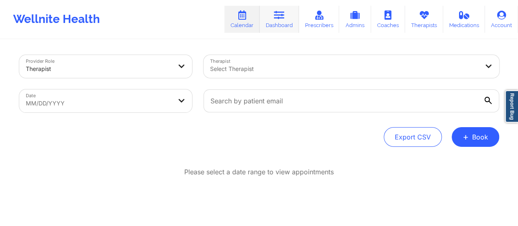
click at [288, 24] on link "Dashboard" at bounding box center [279, 19] width 39 height 27
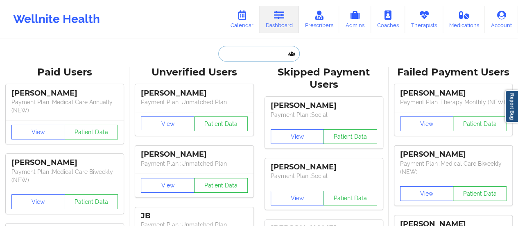
click at [252, 50] on input "text" at bounding box center [258, 54] width 81 height 16
paste input "jcast1533@yahoo.com"
type input "jcast1533@yahoo.com"
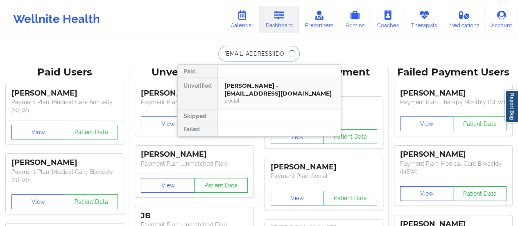
click at [252, 82] on div "Jonathan Castillo - jcast1533@yahoo.com" at bounding box center [279, 89] width 110 height 15
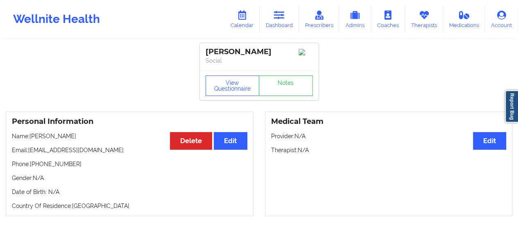
drag, startPoint x: 31, startPoint y: 140, endPoint x: 101, endPoint y: 137, distance: 69.6
click at [101, 137] on p "Name: Jonathan Castillo" at bounding box center [129, 136] width 235 height 8
copy p "Jonathan Castillo"
drag, startPoint x: 31, startPoint y: 166, endPoint x: 80, endPoint y: 163, distance: 49.6
click at [80, 163] on p "Phone: +12104672900" at bounding box center [129, 164] width 235 height 8
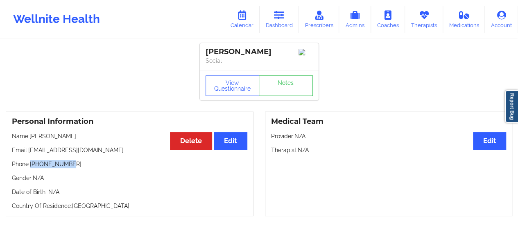
copy p "+12104672900"
drag, startPoint x: 81, startPoint y: 142, endPoint x: 31, endPoint y: 138, distance: 50.9
click at [31, 138] on p "Name: Jonathan Castillo" at bounding box center [129, 136] width 235 height 8
copy p "Jonathan Castillo"
click at [282, 17] on icon at bounding box center [279, 15] width 11 height 9
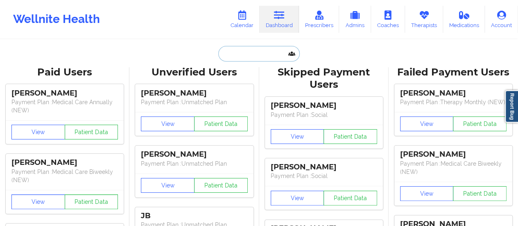
click at [256, 53] on input "text" at bounding box center [258, 54] width 81 height 16
paste input "shumaysrobin@gmail.com"
type input "shumaysrobin@gmail.com"
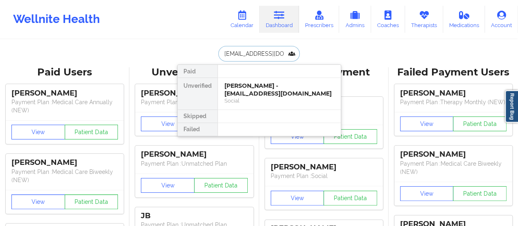
scroll to position [0, 4]
click at [259, 94] on div "Robin D Shumays - shumaysrobin@gmail.com" at bounding box center [279, 89] width 110 height 15
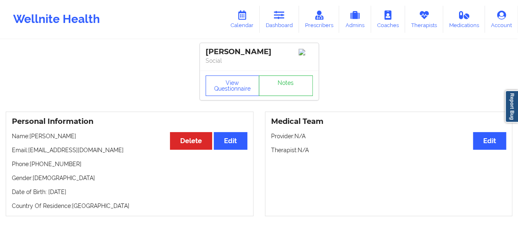
drag, startPoint x: 32, startPoint y: 140, endPoint x: 84, endPoint y: 138, distance: 52.8
click at [84, 138] on p "Name: Robin D Shumays" at bounding box center [129, 136] width 235 height 8
copy p "Robin D Shumays"
click at [246, 6] on link "Calendar" at bounding box center [241, 19] width 35 height 27
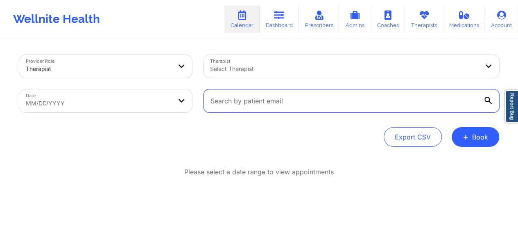
click at [307, 101] on input "text" at bounding box center [351, 100] width 296 height 23
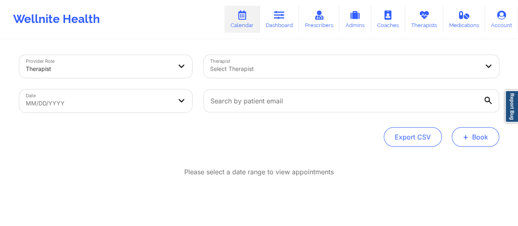
click at [462, 144] on button "+ Book" at bounding box center [474, 137] width 47 height 20
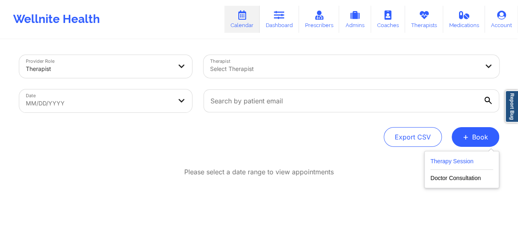
click at [456, 163] on button "Therapy Session" at bounding box center [461, 163] width 63 height 14
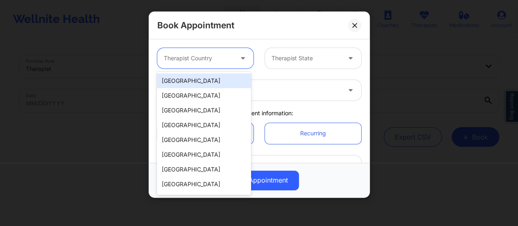
click at [197, 64] on div "Therapist Country" at bounding box center [195, 58] width 77 height 20
click at [205, 79] on div "United States" at bounding box center [204, 80] width 94 height 15
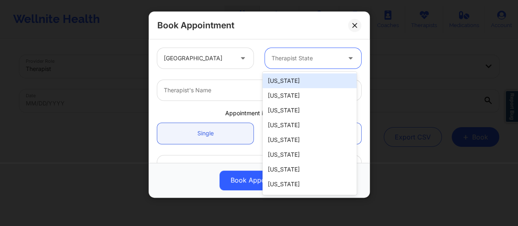
click at [303, 59] on div at bounding box center [305, 58] width 69 height 10
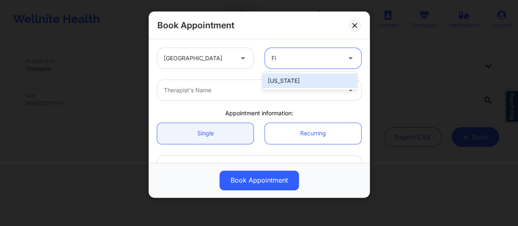
type input "Flo"
click at [312, 79] on div "Florida" at bounding box center [309, 80] width 94 height 15
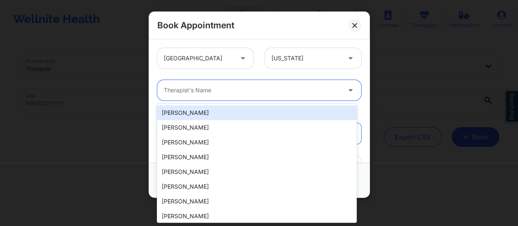
click at [257, 91] on div at bounding box center [252, 90] width 177 height 10
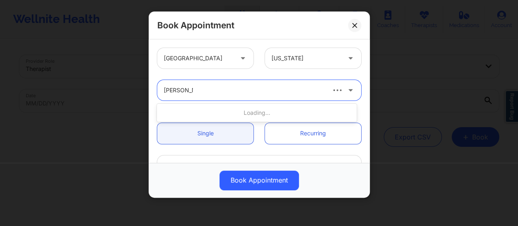
type input "Sharice Whi"
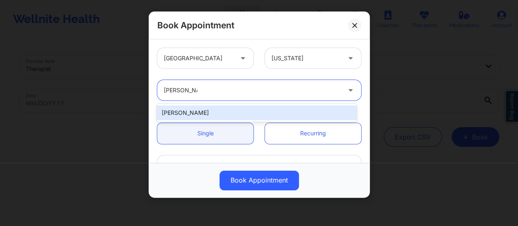
click at [248, 111] on div "Sharice White" at bounding box center [257, 112] width 200 height 15
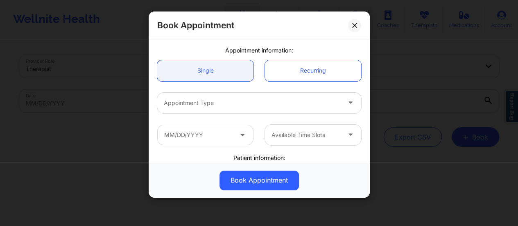
scroll to position [63, 0]
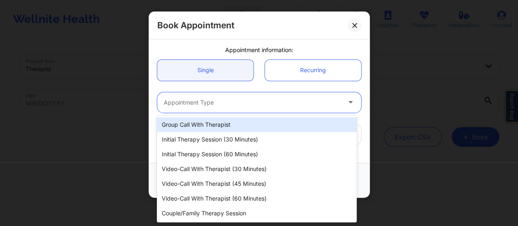
click at [218, 102] on div at bounding box center [252, 102] width 177 height 10
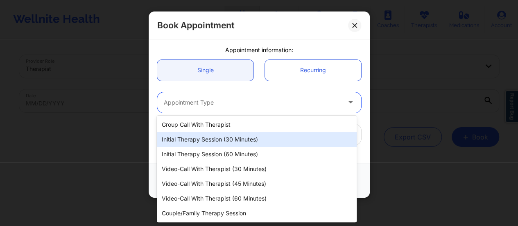
click at [235, 142] on div "Initial Therapy Session (30 minutes)" at bounding box center [257, 139] width 200 height 15
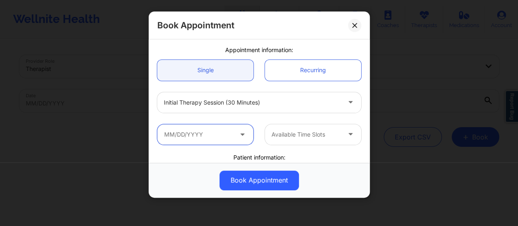
click at [212, 135] on input "text" at bounding box center [205, 134] width 96 height 20
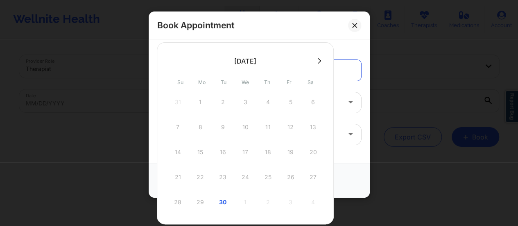
click at [316, 58] on button at bounding box center [319, 60] width 8 height 7
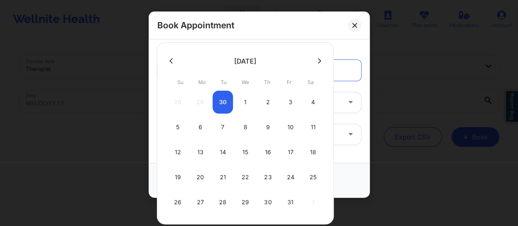
click at [264, 102] on div "2" at bounding box center [267, 101] width 20 height 23
type input "10/02/2025"
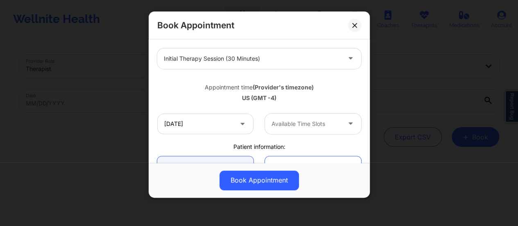
scroll to position [107, 0]
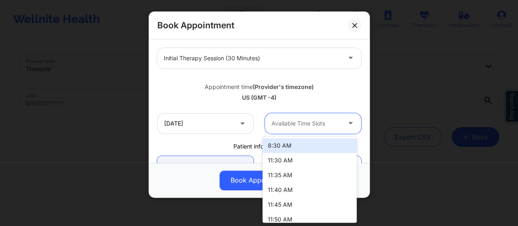
click at [298, 122] on div at bounding box center [305, 123] width 69 height 10
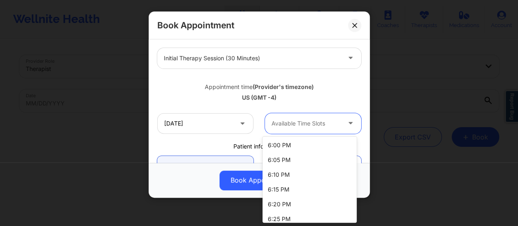
scroll to position [383, 0]
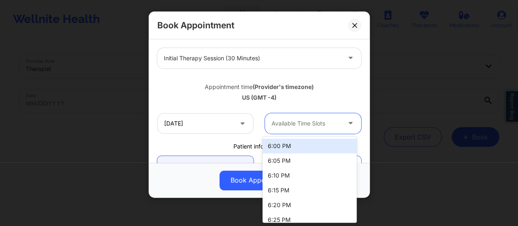
click at [295, 150] on div "6:00 PM" at bounding box center [309, 145] width 94 height 15
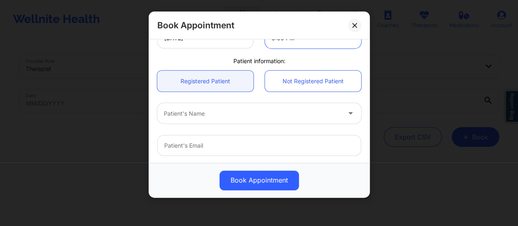
scroll to position [193, 0]
click at [218, 86] on link "Registered Patient" at bounding box center [205, 80] width 96 height 21
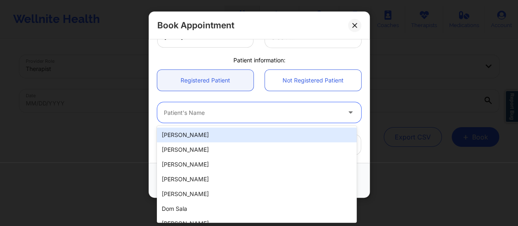
click at [230, 112] on div at bounding box center [252, 113] width 177 height 10
paste input "Robin D Shumays"
type input "Robin D Shumays"
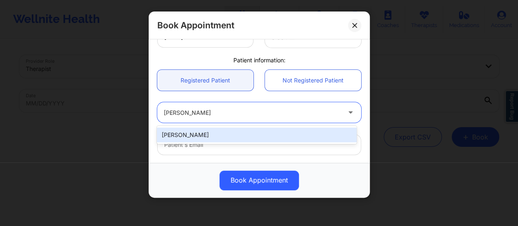
click at [227, 135] on div "Robin D Shumays" at bounding box center [257, 134] width 200 height 15
type input "shumaysrobin@gmail.com"
type input "+17186793650"
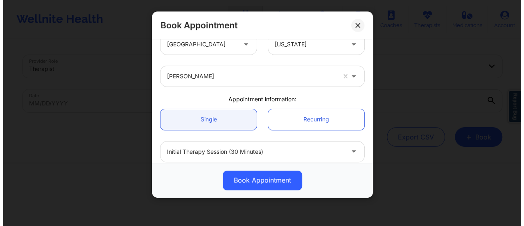
scroll to position [0, 0]
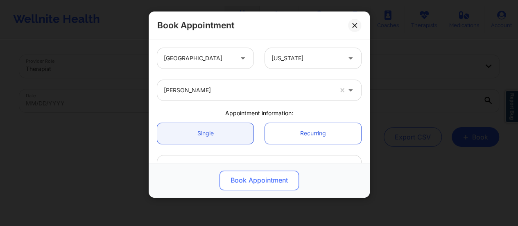
click at [271, 186] on button "Book Appointment" at bounding box center [258, 180] width 79 height 20
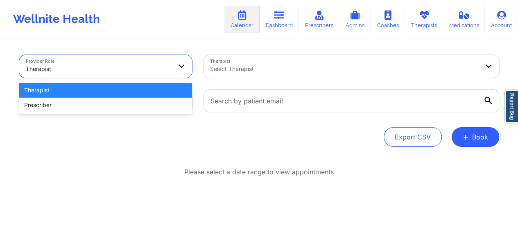
click at [151, 65] on div at bounding box center [99, 69] width 146 height 10
click at [131, 88] on div "Therapist" at bounding box center [105, 90] width 173 height 15
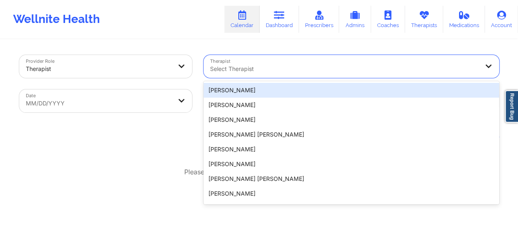
click at [239, 64] on div at bounding box center [344, 69] width 269 height 10
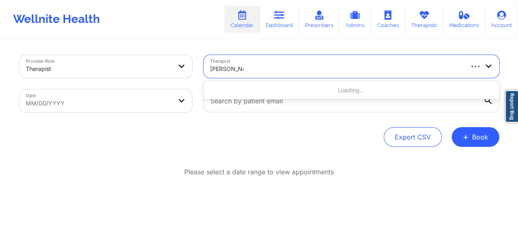
type input "Sharice White"
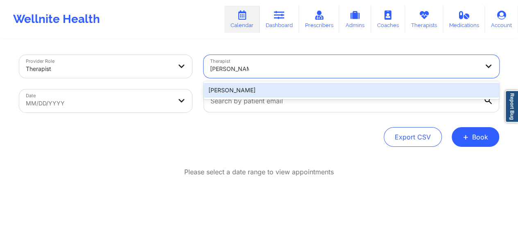
click at [289, 91] on div "Sharice White" at bounding box center [351, 90] width 296 height 15
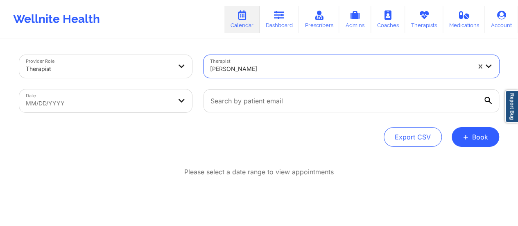
select select "2025-7"
select select "2025-8"
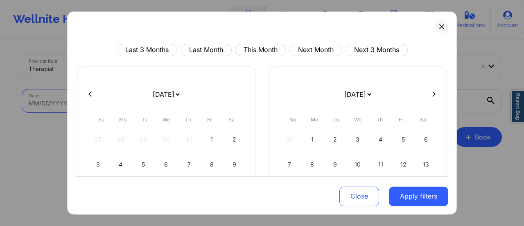
click at [123, 99] on body "Wellnite Health Calendar Dashboard Prescribers Admins Coaches Therapists Medica…" at bounding box center [262, 113] width 524 height 226
click at [181, 91] on select "January 2019 February 2019 March 2019 April 2019 May 2019 June 2019 July 2019 A…" at bounding box center [166, 94] width 30 height 23
select select "2025-9"
select select "2025-10"
click at [188, 137] on div "2" at bounding box center [188, 139] width 21 height 23
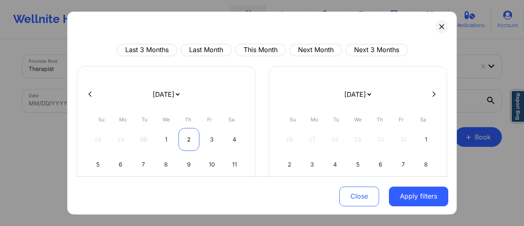
select select "2025-9"
select select "2025-10"
click at [372, 92] on select "January 2019 February 2019 March 2019 April 2019 May 2019 June 2019 July 2019 A…" at bounding box center [358, 94] width 30 height 23
select select "2025-9"
select select "2025-10"
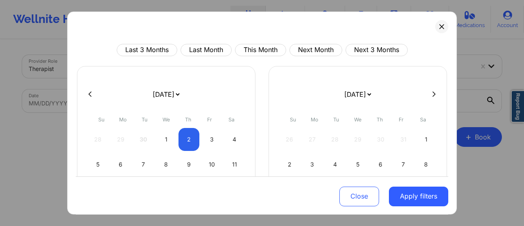
scroll to position [12, 0]
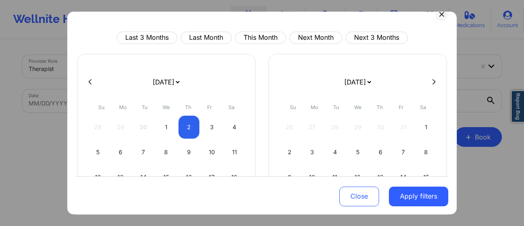
click at [366, 86] on select "January 2019 February 2019 March 2019 April 2019 May 2019 June 2019 July 2019 A…" at bounding box center [358, 81] width 30 height 23
select select "2025-9"
select select "2025-10"
select select "2025-9"
select select "2025-10"
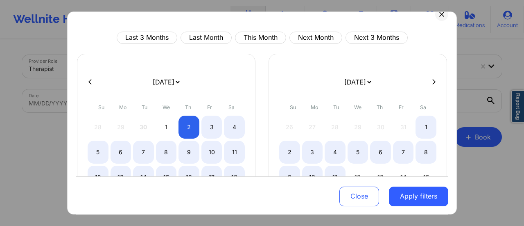
scroll to position [124, 0]
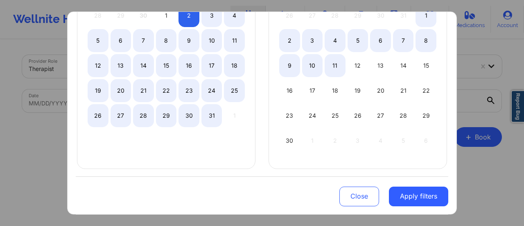
select select "2025-9"
select select "2025-10"
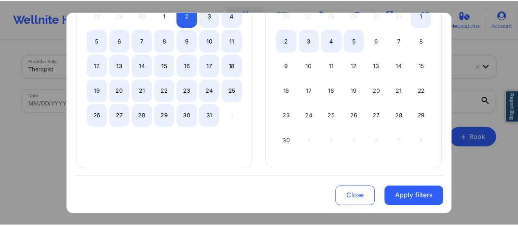
scroll to position [0, 0]
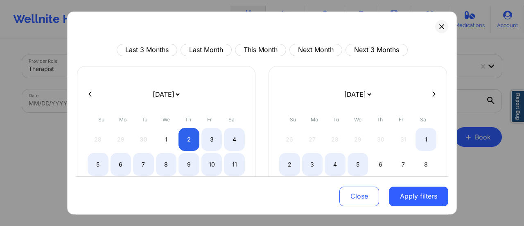
click at [372, 93] on select "January 2019 February 2019 March 2019 April 2019 May 2019 June 2019 July 2019 A…" at bounding box center [358, 94] width 30 height 23
select select "2025-8"
select select "2025-9"
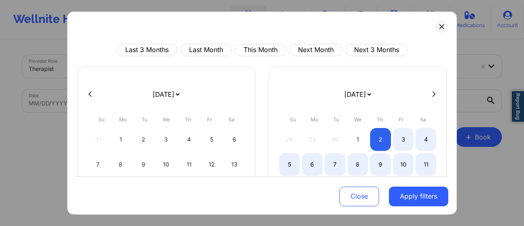
click at [181, 94] on select "January 2019 February 2019 March 2019 April 2019 May 2019 June 2019 July 2019 A…" at bounding box center [166, 94] width 30 height 23
select select "2025-9"
select select "2025-10"
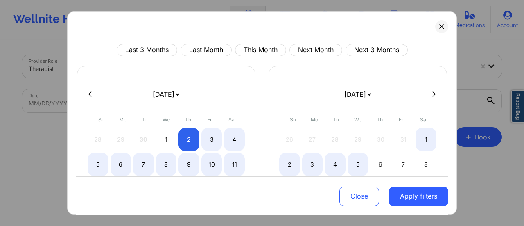
click at [354, 95] on select "January 2019 February 2019 March 2019 April 2019 May 2019 June 2019 July 2019 A…" at bounding box center [358, 94] width 30 height 23
select select "2025-9"
select select "2025-10"
select select "2025-9"
select select "2025-10"
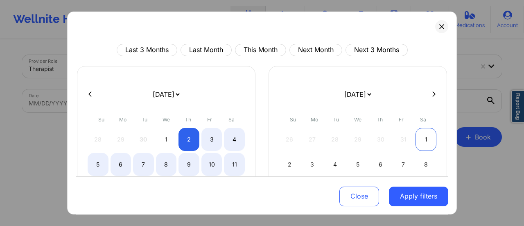
click at [422, 128] on div "1" at bounding box center [425, 139] width 21 height 23
select select "2025-9"
select select "2025-10"
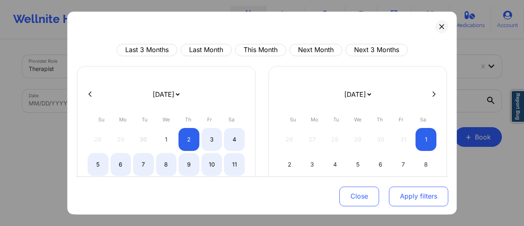
click at [404, 194] on button "Apply filters" at bounding box center [418, 196] width 59 height 20
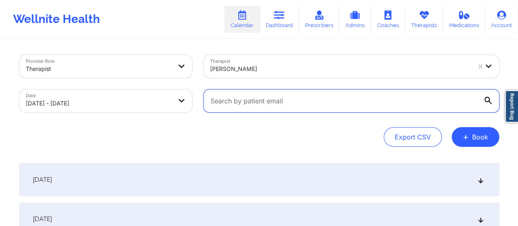
click at [262, 102] on input "text" at bounding box center [351, 100] width 296 height 23
paste input "shumaysrobin@gmail.com"
type input "shumaysrobin@gmail.com"
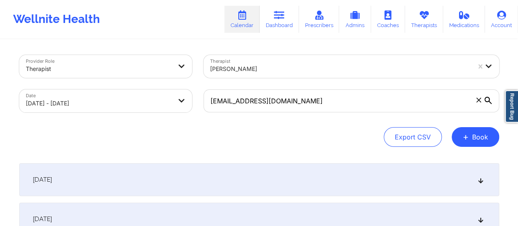
click at [487, 99] on icon at bounding box center [487, 100] width 7 height 7
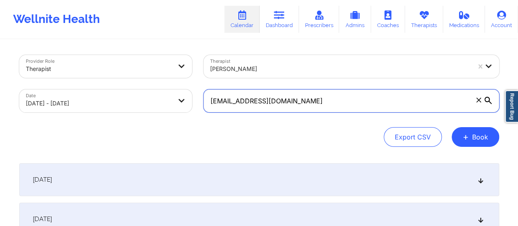
click at [487, 99] on input "shumaysrobin@gmail.com" at bounding box center [351, 100] width 296 height 23
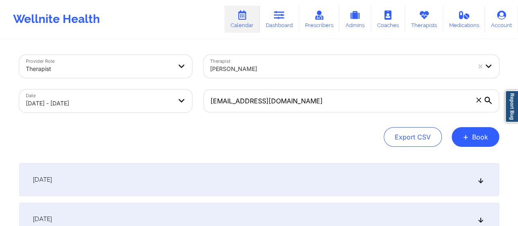
click at [485, 99] on icon at bounding box center [487, 100] width 7 height 7
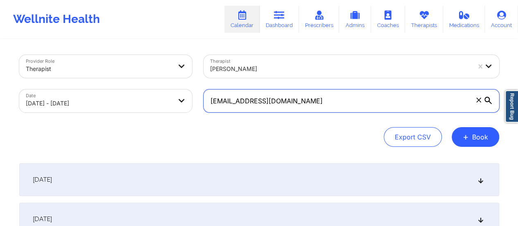
click at [485, 99] on input "shumaysrobin@gmail.com" at bounding box center [351, 100] width 296 height 23
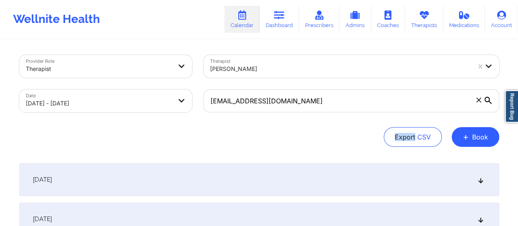
click at [485, 99] on icon at bounding box center [487, 100] width 7 height 7
click at [485, 99] on input "shumaysrobin@gmail.com" at bounding box center [351, 100] width 296 height 23
click at [485, 99] on icon at bounding box center [487, 100] width 7 height 7
click at [485, 99] on input "shumaysrobin@gmail.com" at bounding box center [351, 100] width 296 height 23
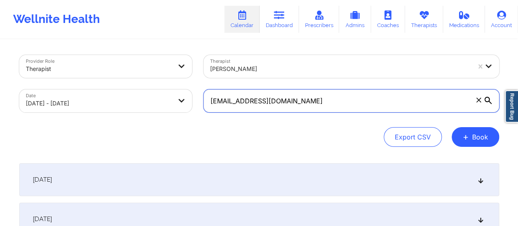
click at [443, 105] on input "shumaysrobin@gmail.com" at bounding box center [351, 100] width 296 height 23
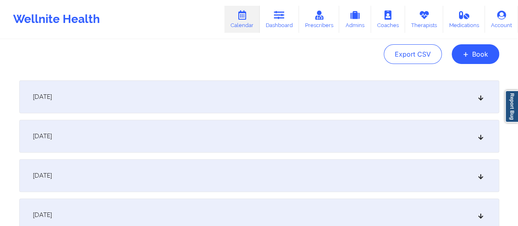
scroll to position [74, 0]
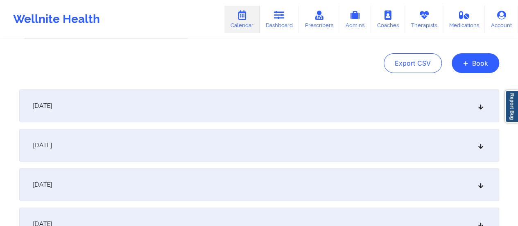
click at [371, 114] on div "October 2, 2025" at bounding box center [259, 105] width 480 height 33
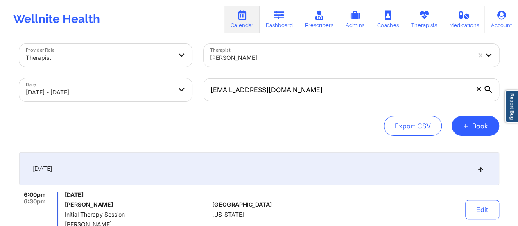
scroll to position [0, 0]
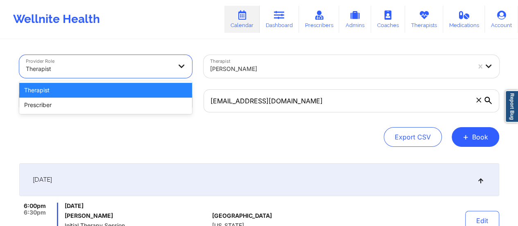
click at [123, 61] on div "Therapist" at bounding box center [99, 69] width 146 height 18
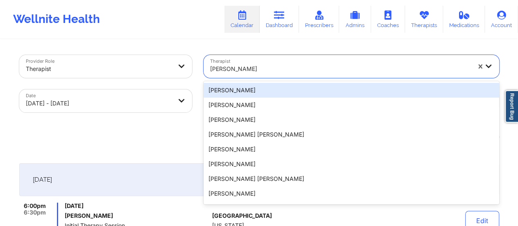
click at [255, 72] on div at bounding box center [340, 69] width 260 height 10
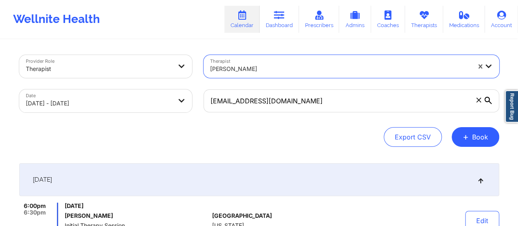
click at [255, 72] on div at bounding box center [340, 69] width 260 height 10
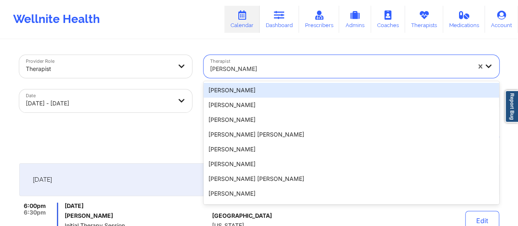
paste input "Chanel Thompson"
type input "Chanel Thompson"
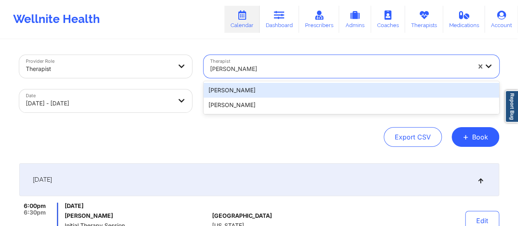
click at [255, 94] on div "Chanel Thompson" at bounding box center [351, 90] width 296 height 15
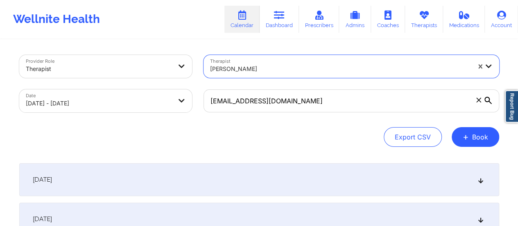
click at [168, 105] on body "Wellnite Health Calendar Dashboard Prescribers Admins Coaches Therapists Medica…" at bounding box center [259, 113] width 518 height 226
select select "2025-9"
select select "2025-10"
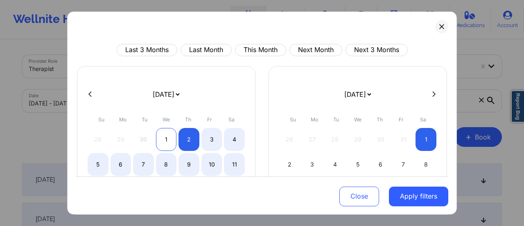
click at [165, 135] on div "1" at bounding box center [166, 139] width 21 height 23
select select "2025-9"
select select "2025-10"
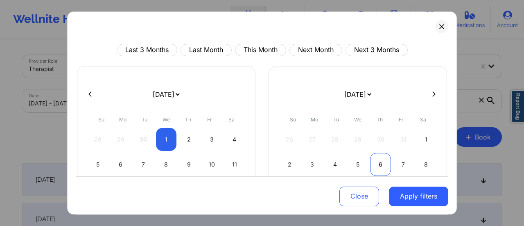
select select "2025-9"
select select "2025-10"
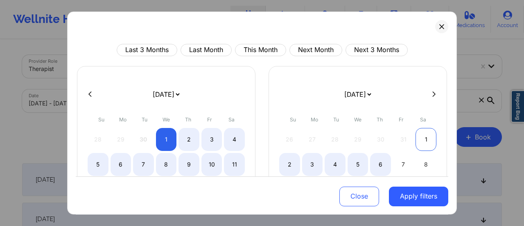
select select "2025-9"
select select "2025-10"
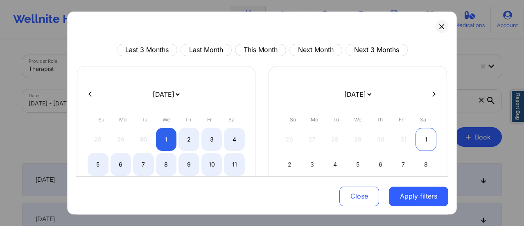
click at [420, 139] on div "1" at bounding box center [425, 139] width 21 height 23
select select "2025-9"
select select "2025-10"
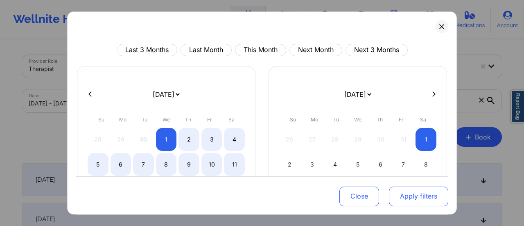
click at [424, 194] on button "Apply filters" at bounding box center [418, 196] width 59 height 20
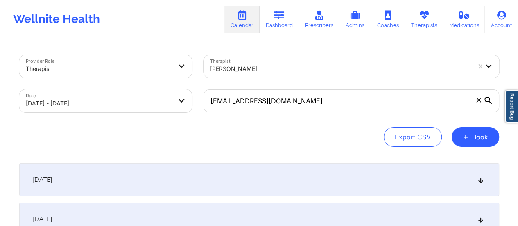
drag, startPoint x: 202, startPoint y: 155, endPoint x: 202, endPoint y: 175, distance: 19.6
click at [202, 175] on div "October 1, 2025" at bounding box center [259, 179] width 480 height 33
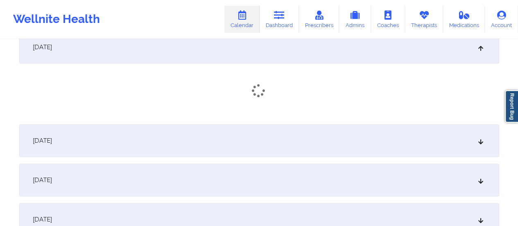
scroll to position [134, 0]
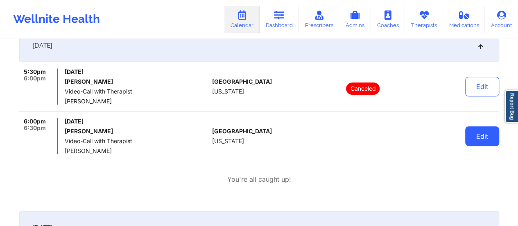
click at [482, 139] on button "Edit" at bounding box center [482, 136] width 34 height 20
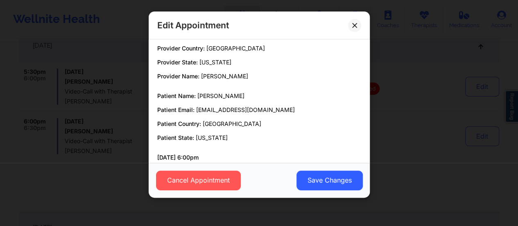
scroll to position [3, 0]
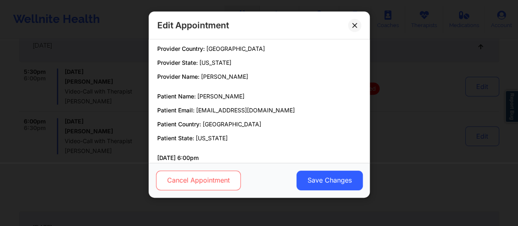
click at [211, 173] on button "Cancel Appointment" at bounding box center [198, 180] width 85 height 20
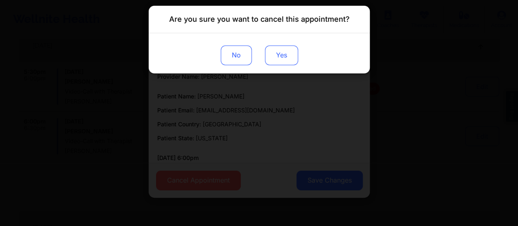
click at [286, 52] on button "Yes" at bounding box center [280, 55] width 33 height 20
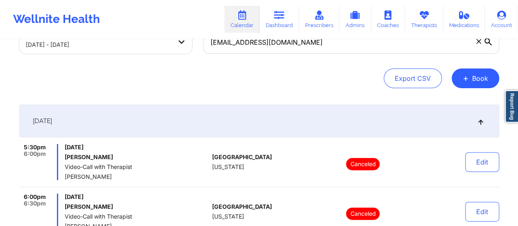
scroll to position [0, 0]
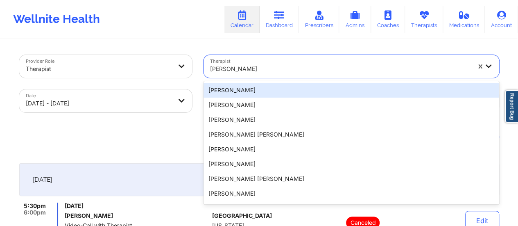
click at [264, 66] on div at bounding box center [340, 69] width 260 height 10
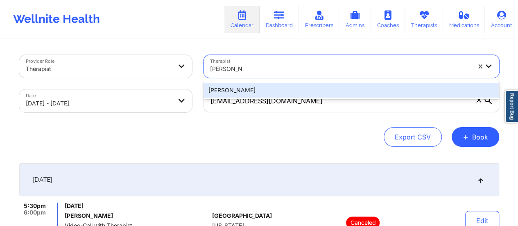
type input "Sharice Whi"
click at [269, 88] on div "Sharice White" at bounding box center [351, 90] width 296 height 15
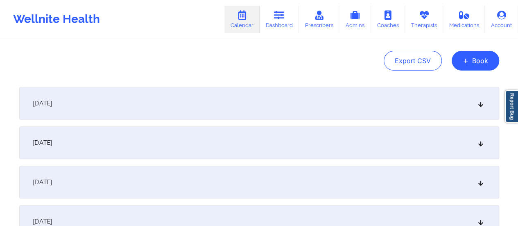
scroll to position [82, 0]
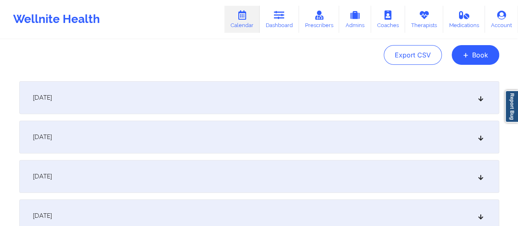
click at [260, 143] on div "October 2, 2025" at bounding box center [259, 136] width 480 height 33
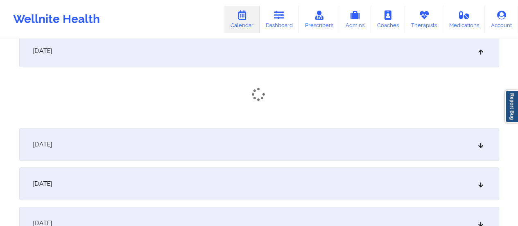
scroll to position [172, 0]
